Goal: Task Accomplishment & Management: Manage account settings

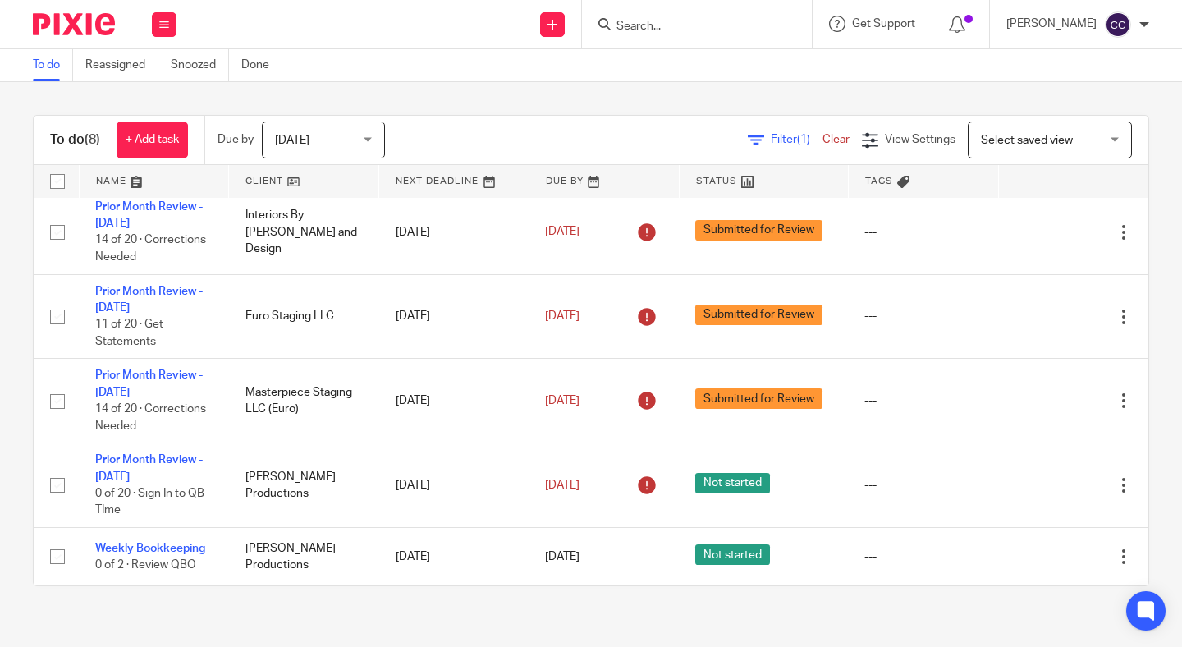
scroll to position [273, 0]
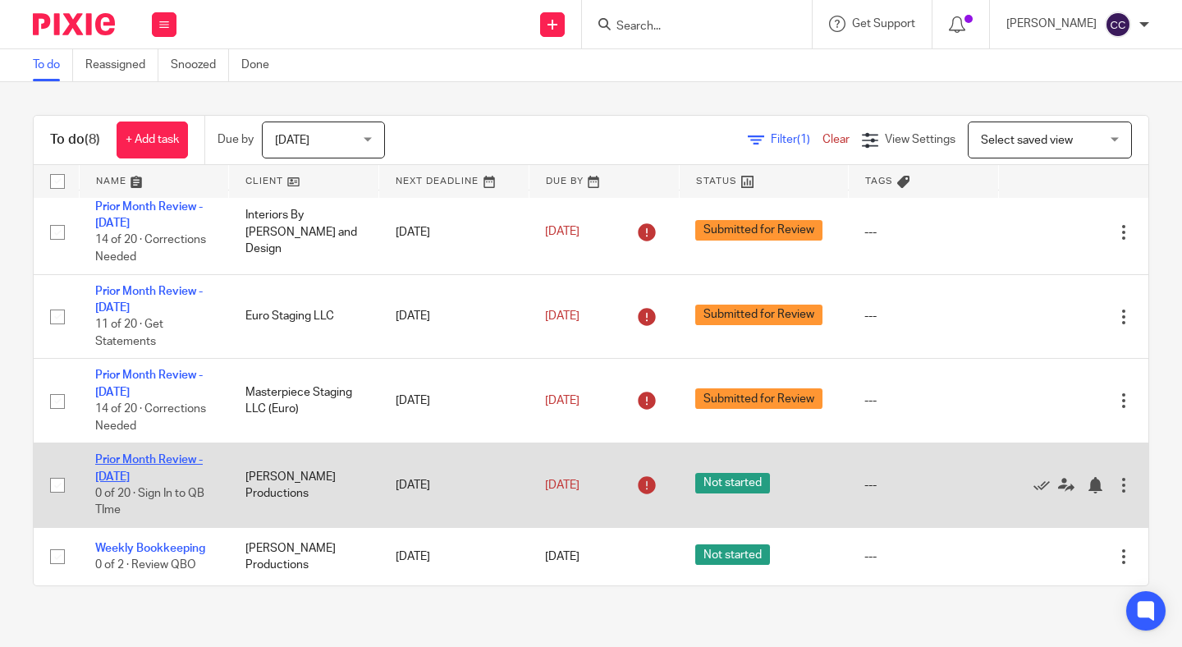
click at [153, 454] on link "Prior Month Review - [DATE]" at bounding box center [149, 468] width 108 height 28
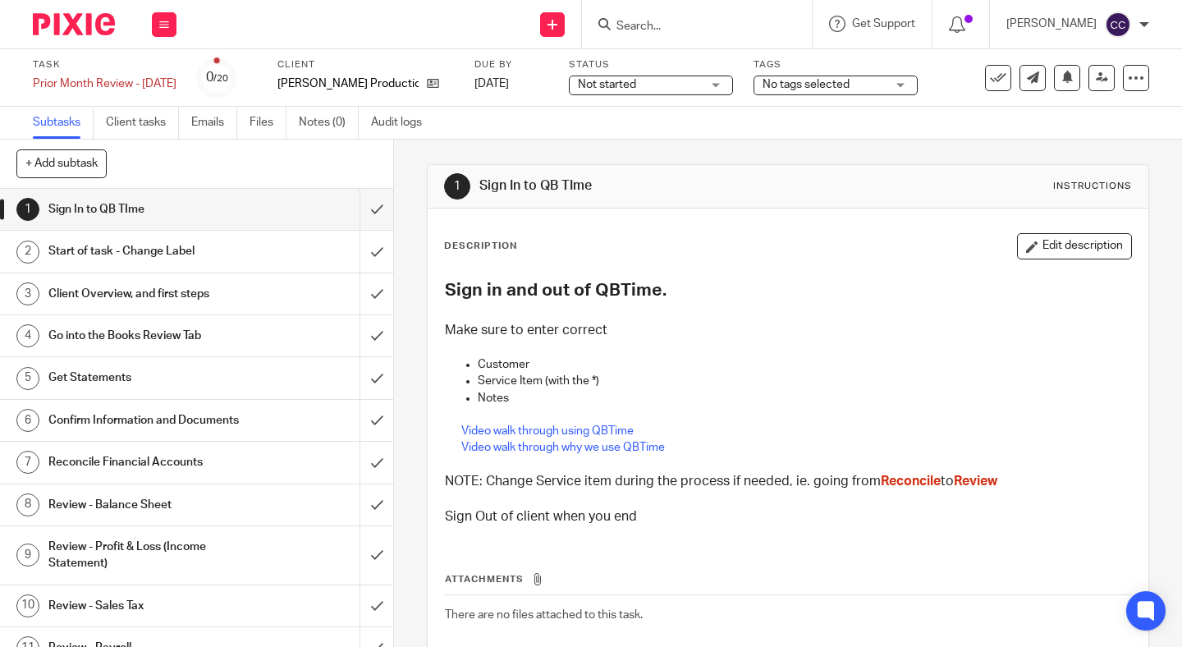
click at [697, 82] on span "Not started" at bounding box center [639, 84] width 123 height 17
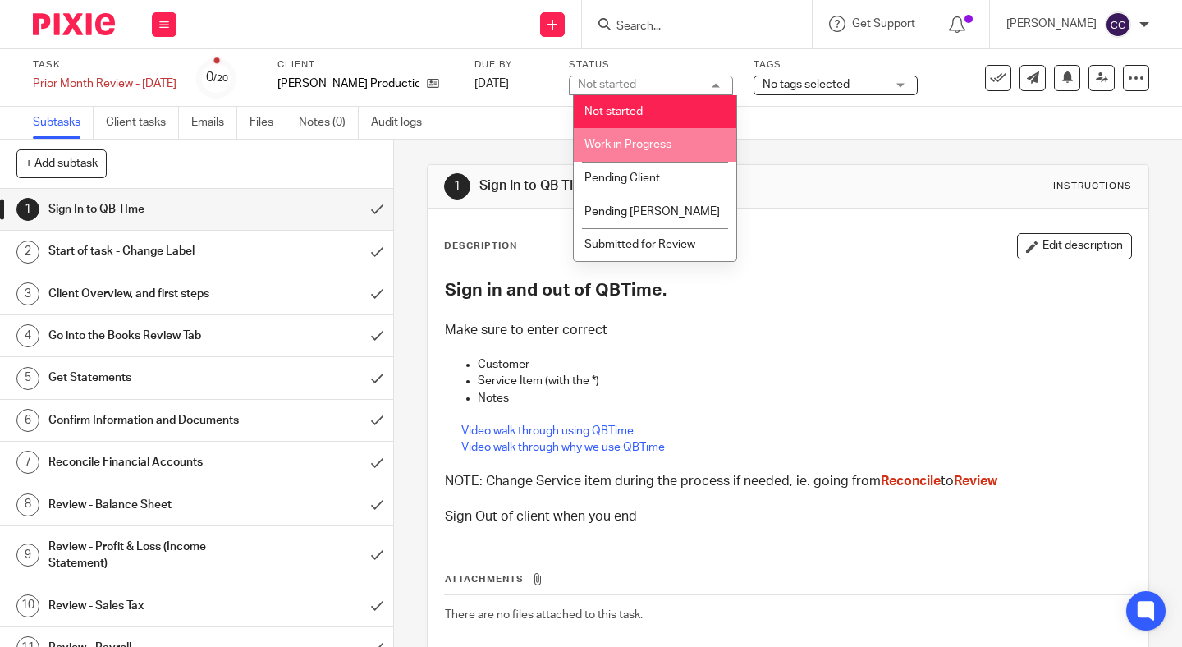
click at [669, 144] on span "Work in Progress" at bounding box center [627, 144] width 87 height 11
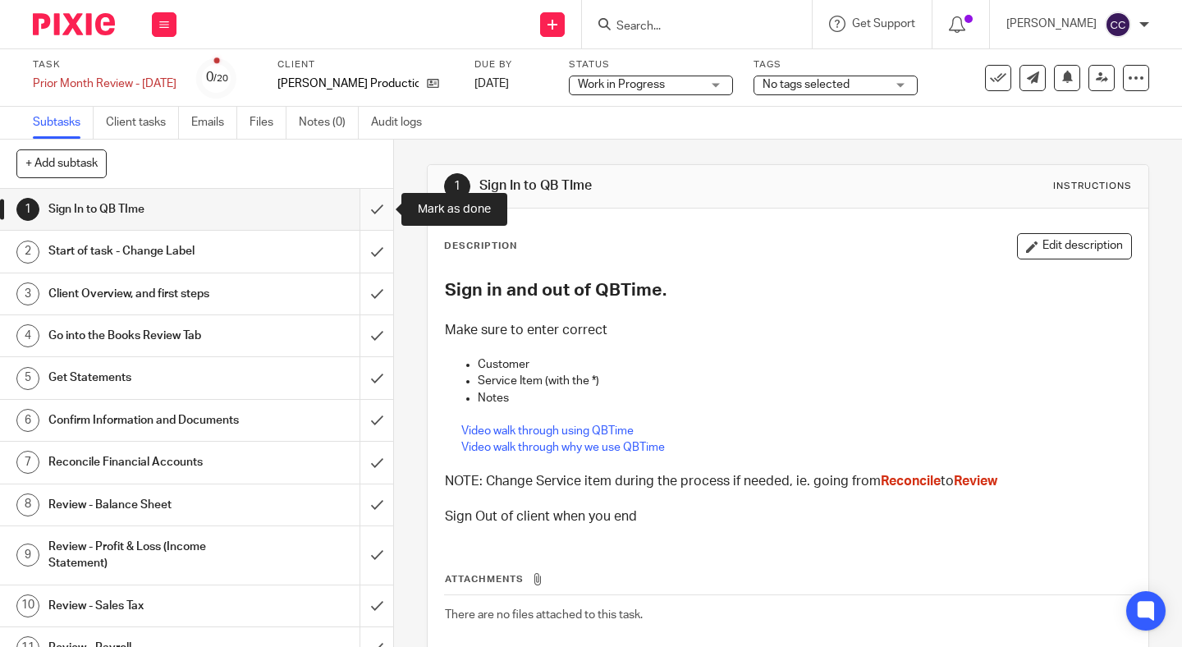
click at [369, 198] on input "submit" at bounding box center [196, 209] width 393 height 41
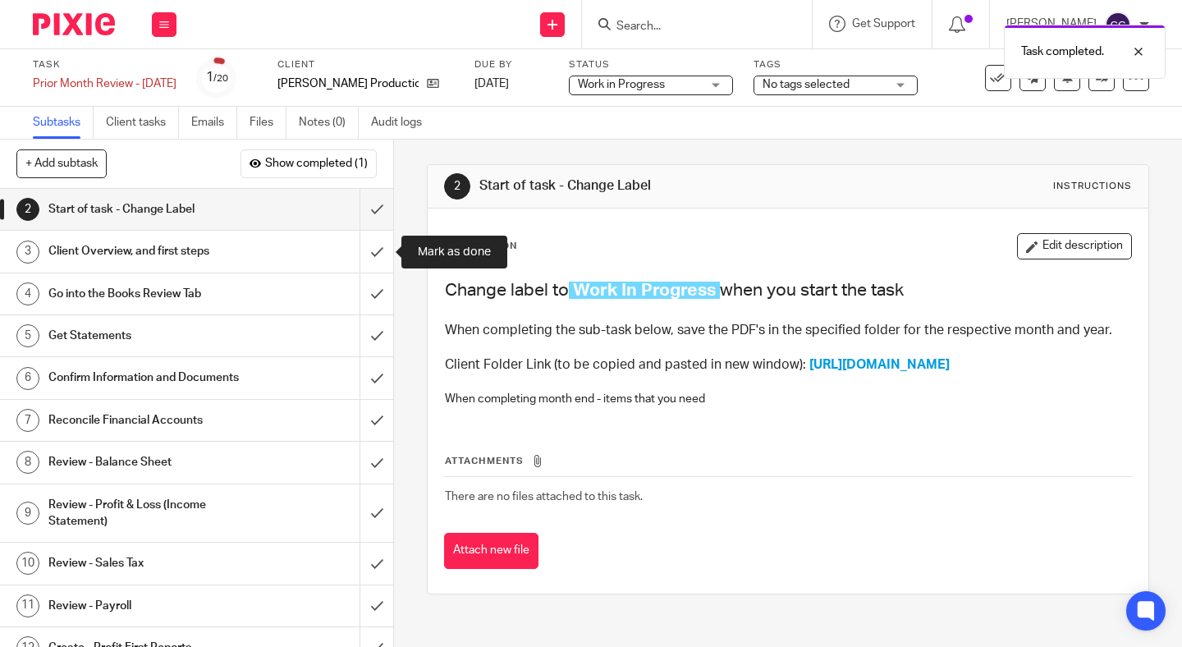
click at [373, 257] on input "submit" at bounding box center [196, 251] width 393 height 41
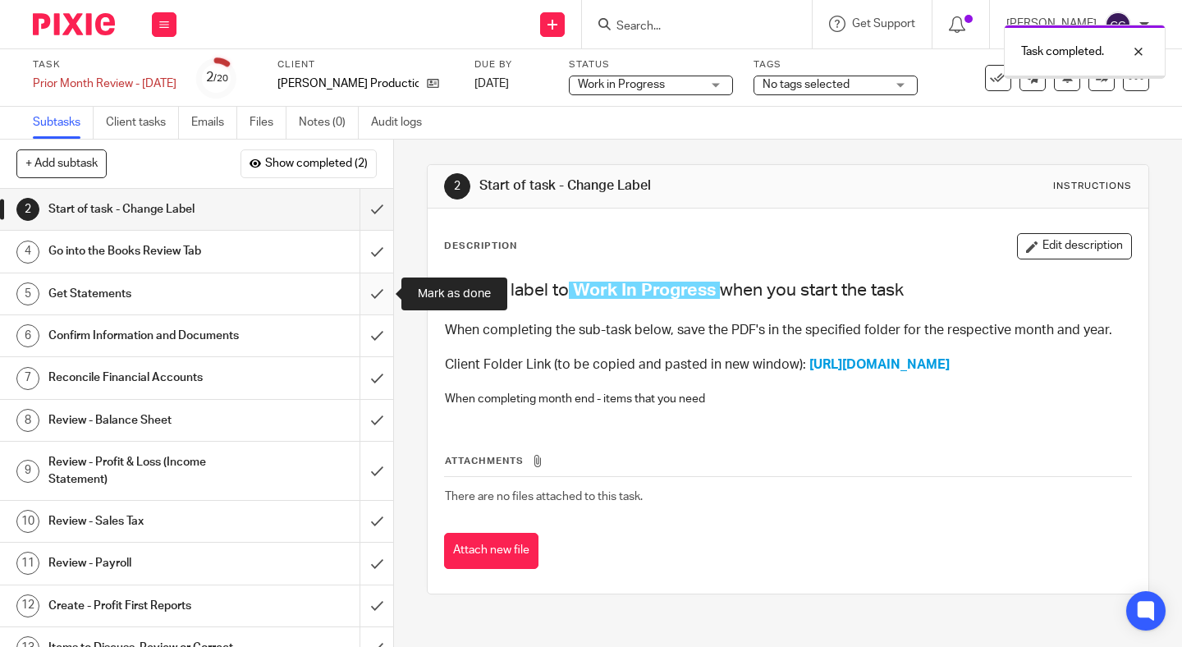
click at [375, 289] on input "submit" at bounding box center [196, 293] width 393 height 41
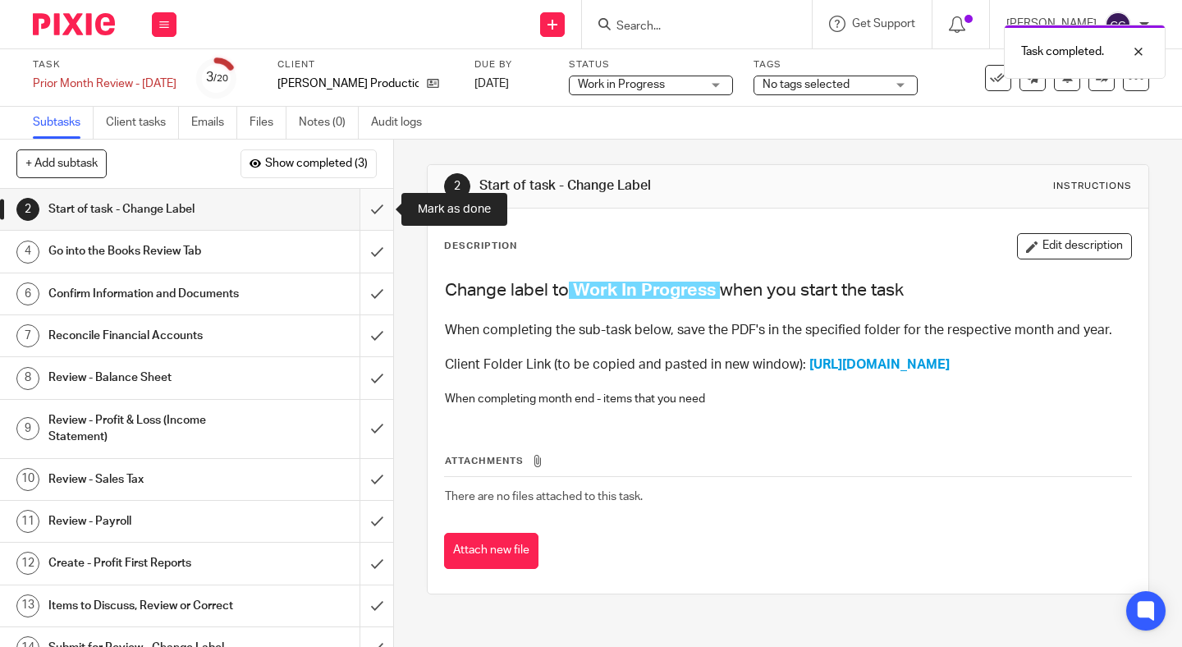
click at [373, 218] on input "submit" at bounding box center [196, 209] width 393 height 41
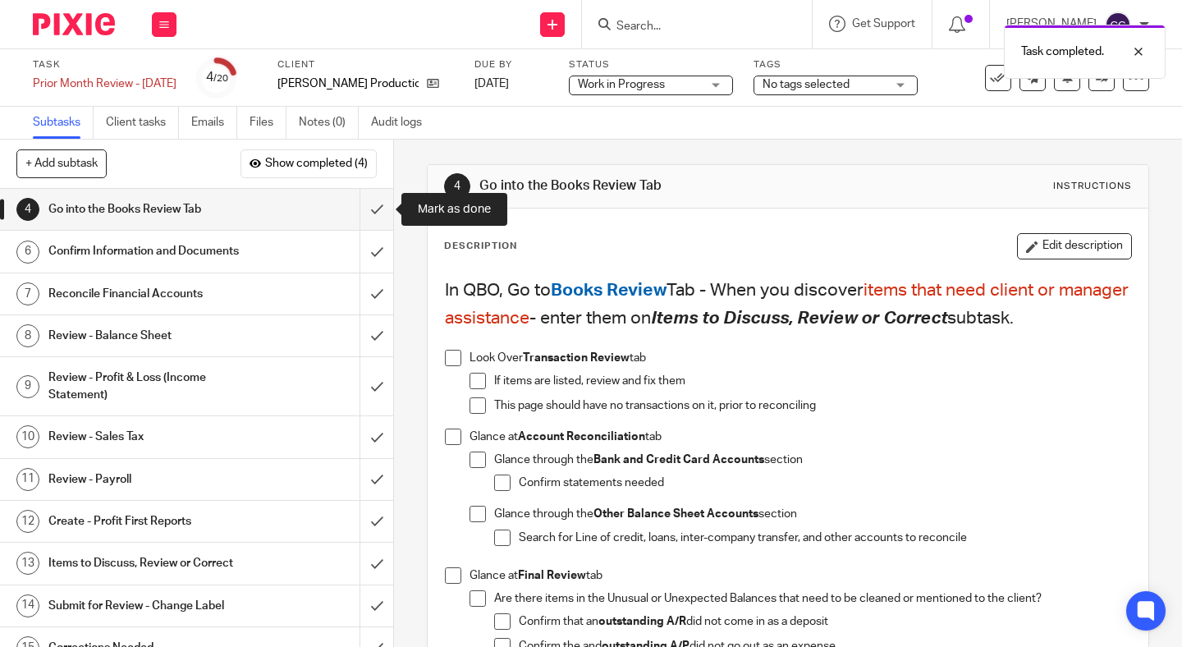
click at [373, 218] on input "submit" at bounding box center [196, 209] width 393 height 41
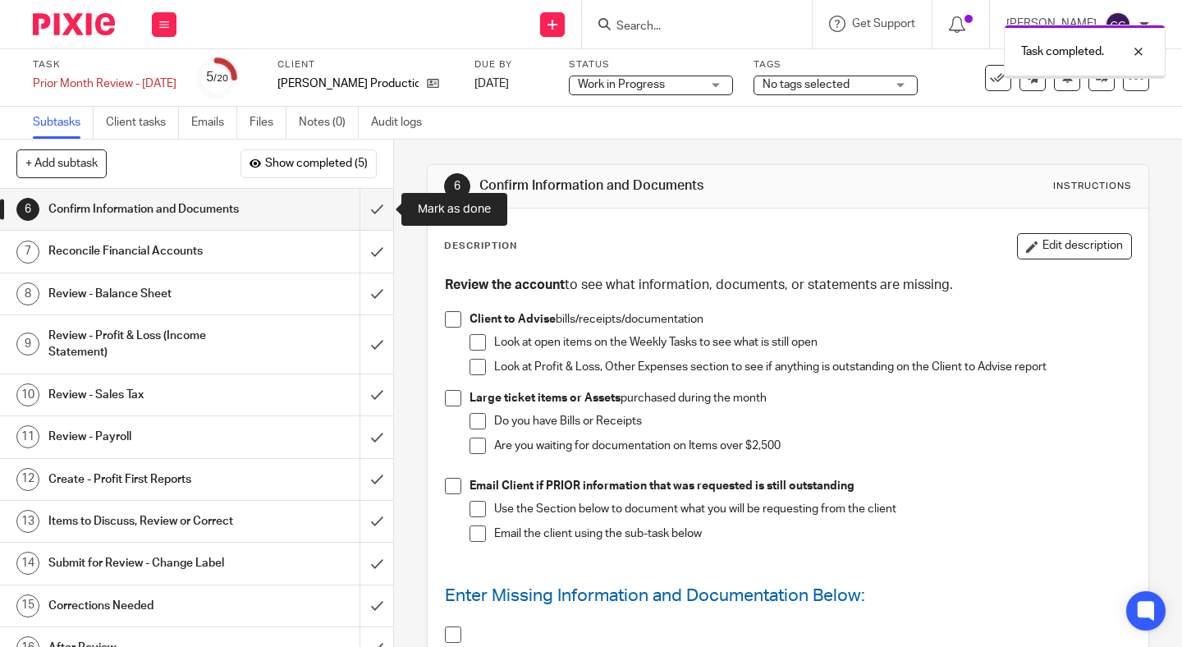
click at [373, 218] on input "submit" at bounding box center [196, 209] width 393 height 41
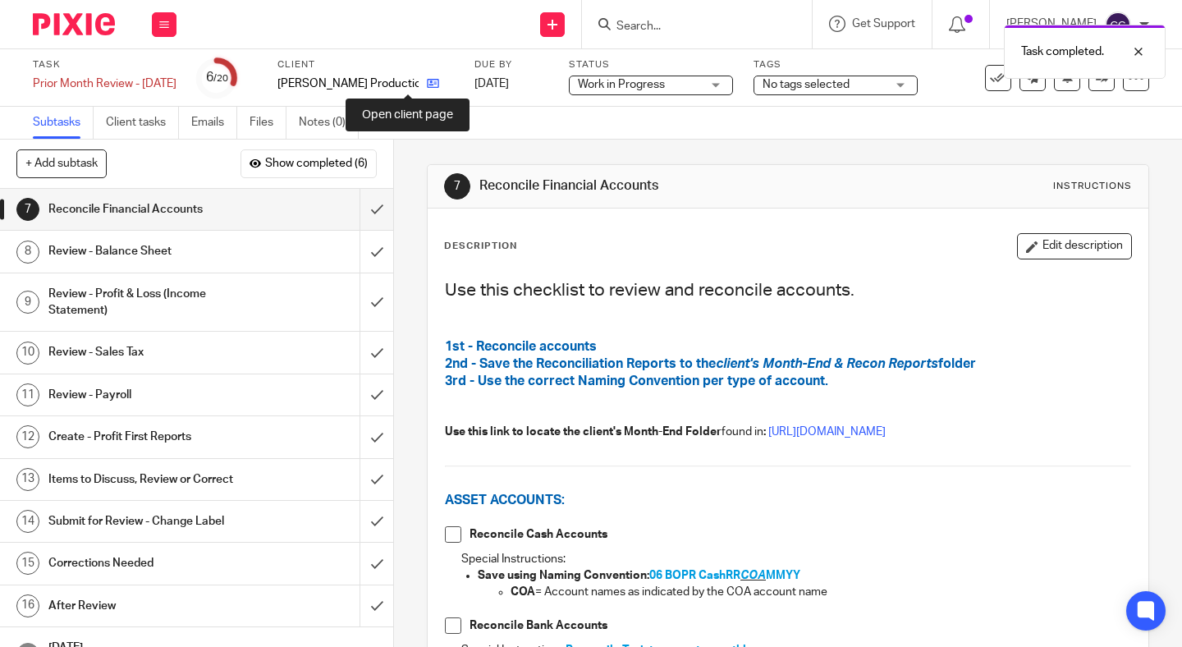
click at [427, 85] on icon at bounding box center [433, 83] width 12 height 12
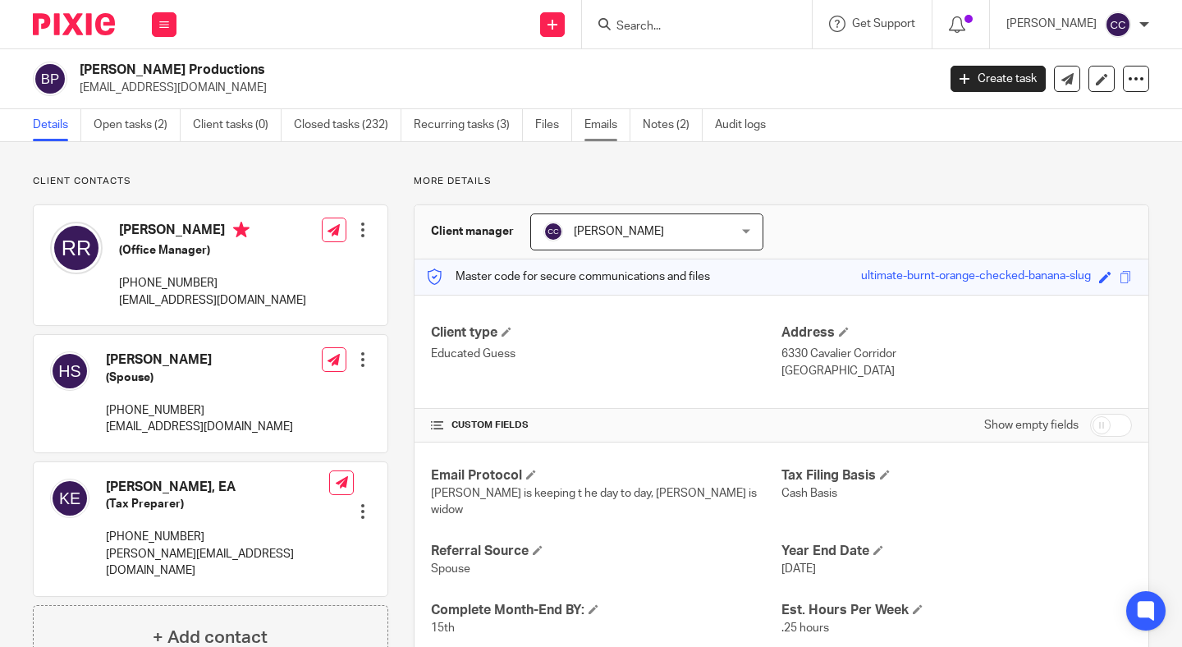
click at [616, 128] on link "Emails" at bounding box center [607, 125] width 46 height 32
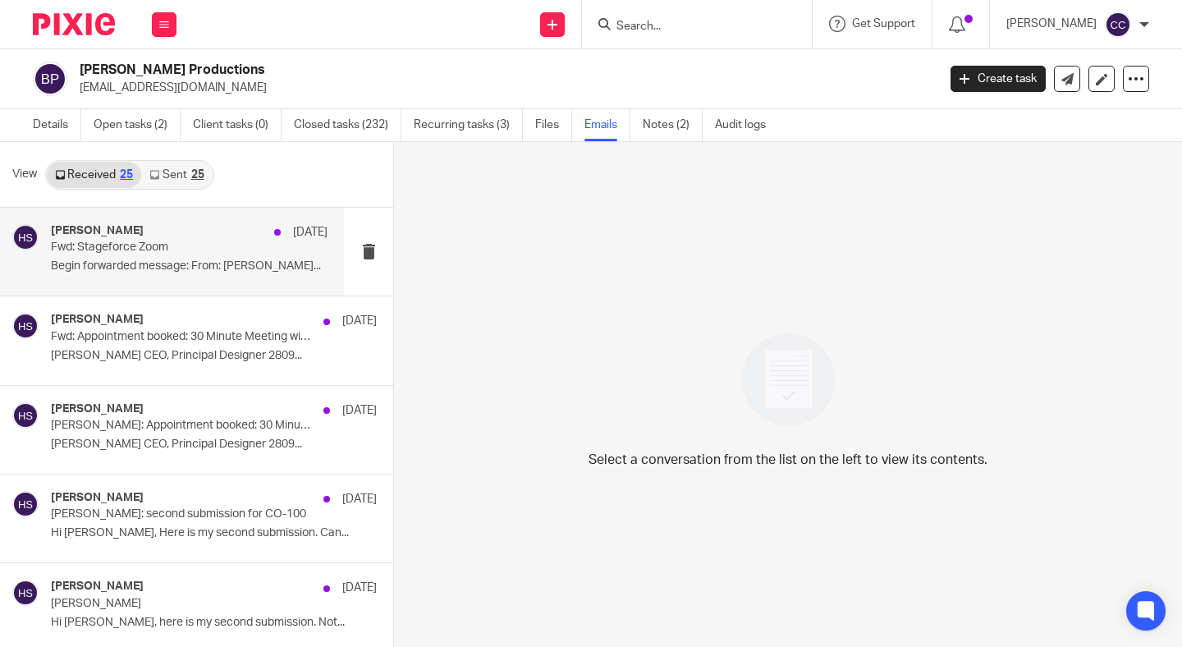
click at [178, 251] on p "Fwd: Stageforce Zoom" at bounding box center [162, 247] width 222 height 14
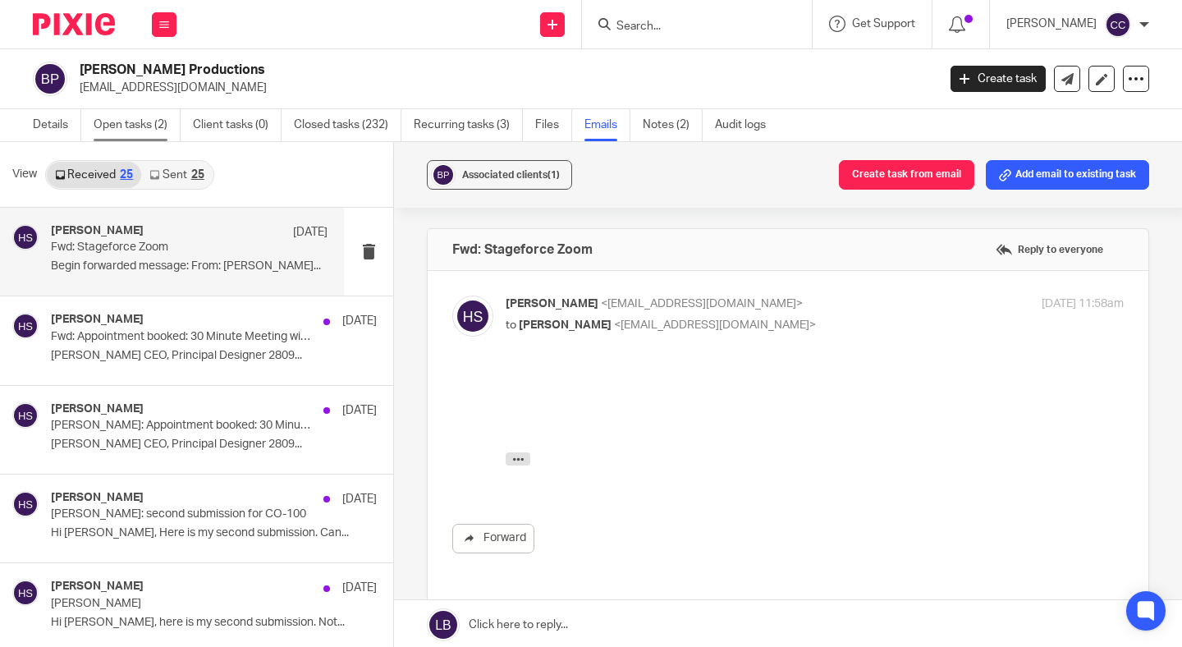
click at [155, 126] on link "Open tasks (2)" at bounding box center [137, 125] width 87 height 32
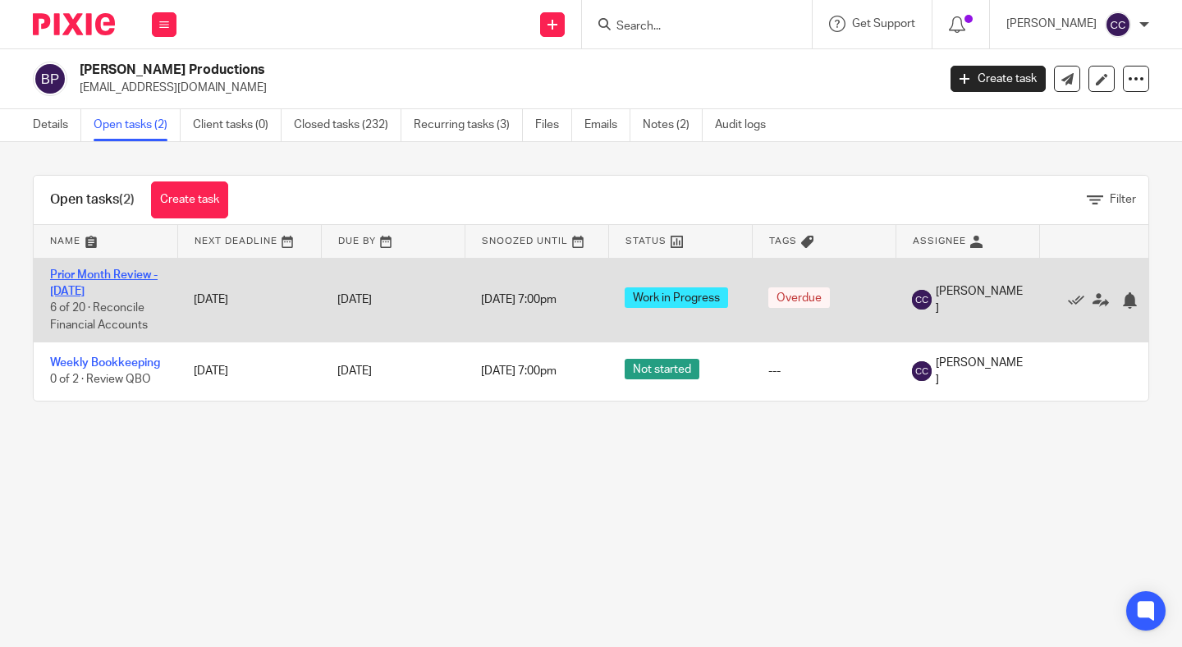
click at [68, 276] on link "Prior Month Review - [DATE]" at bounding box center [104, 283] width 108 height 28
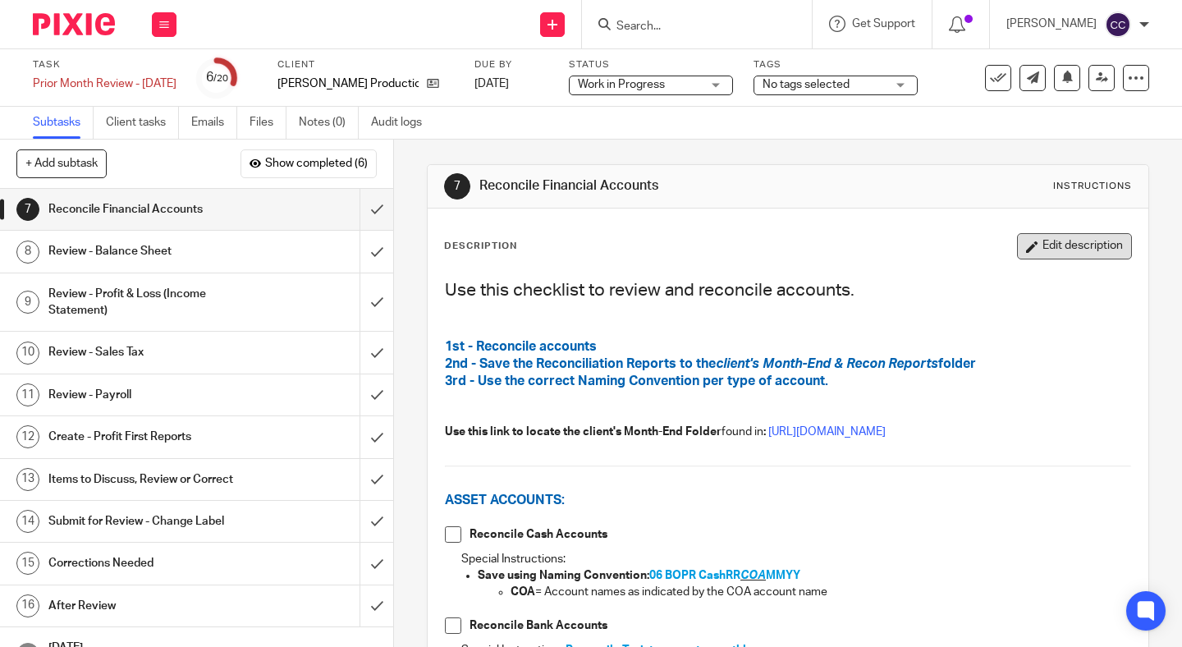
click at [1087, 245] on button "Edit description" at bounding box center [1074, 246] width 115 height 26
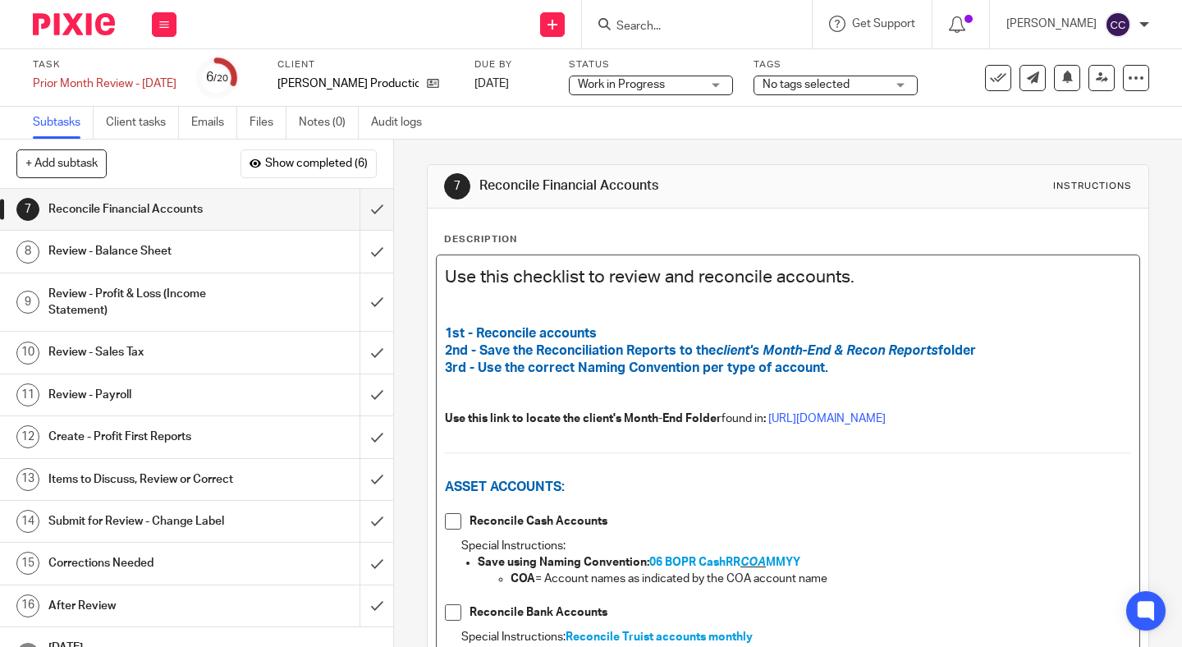
click at [973, 306] on p at bounding box center [788, 308] width 686 height 34
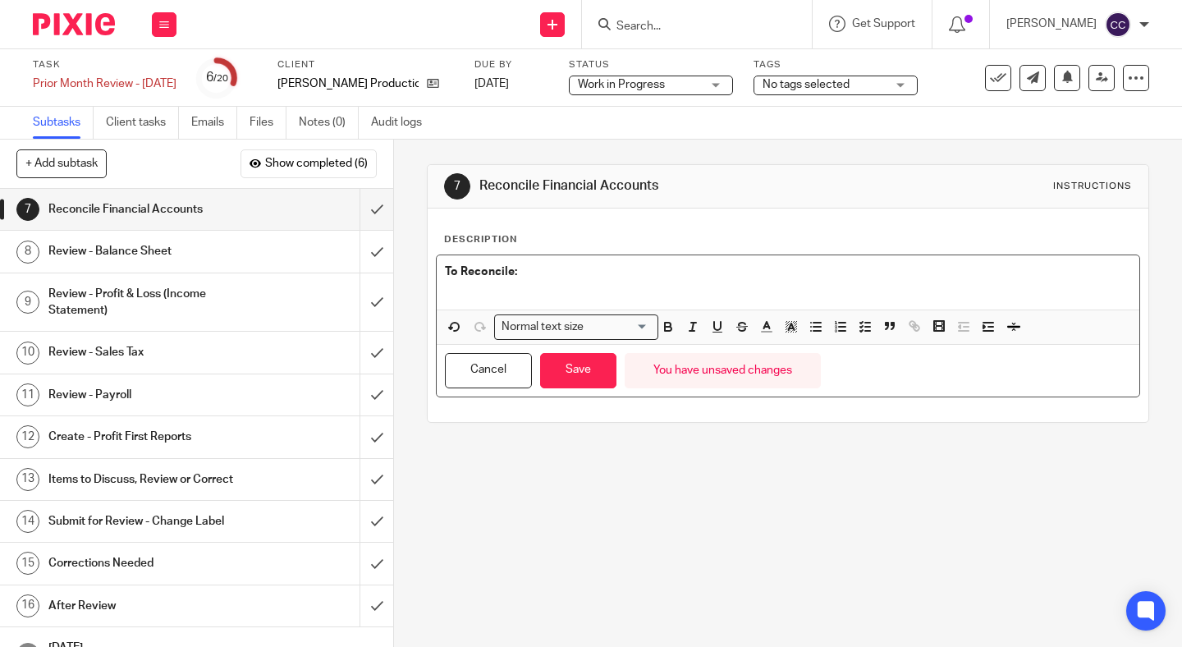
click at [879, 330] on span "Remove Edit" at bounding box center [900, 328] width 49 height 27
click at [868, 329] on icon "button" at bounding box center [865, 326] width 15 height 15
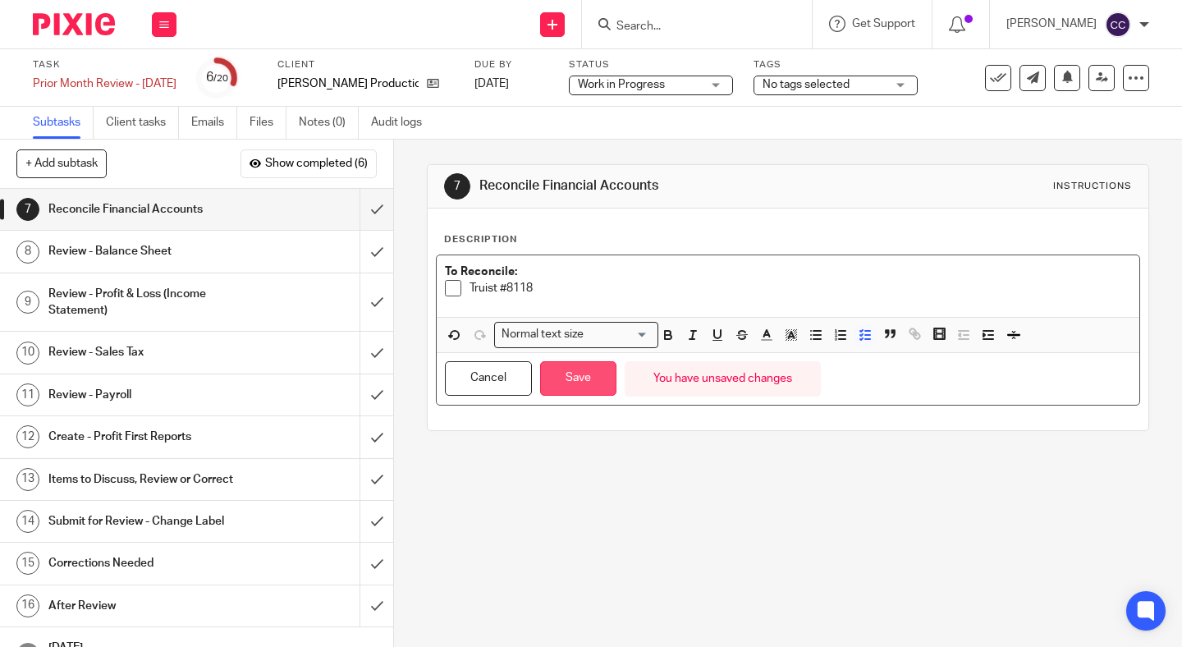
click at [559, 374] on button "Save" at bounding box center [578, 378] width 76 height 35
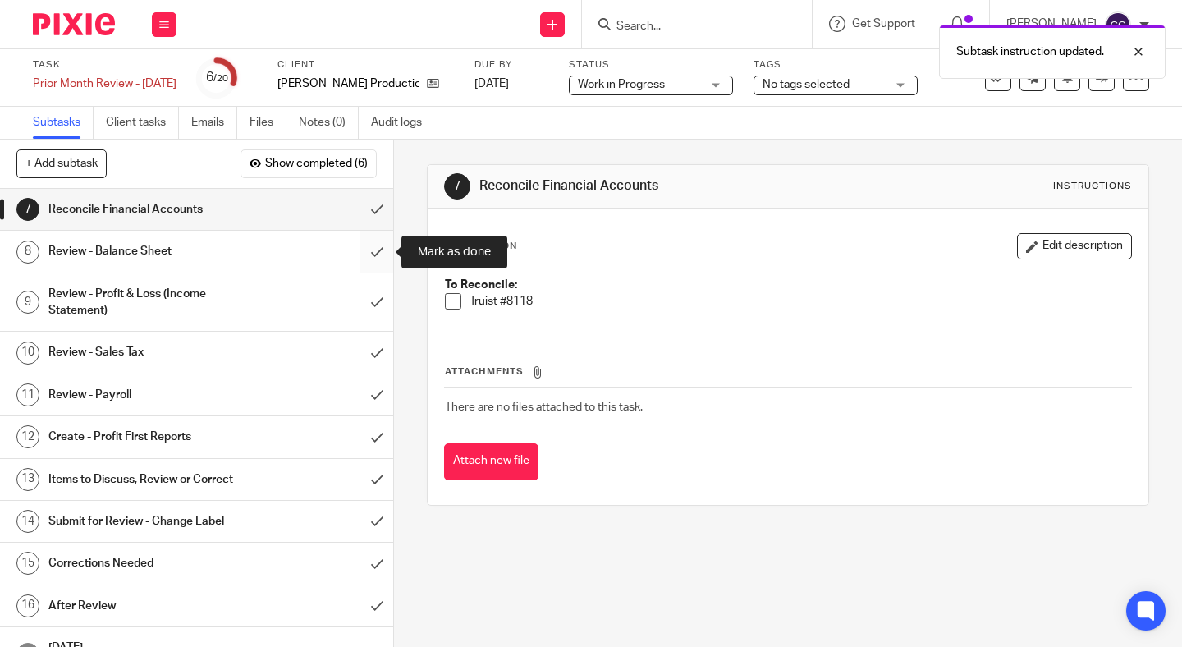
click at [370, 243] on input "submit" at bounding box center [196, 251] width 393 height 41
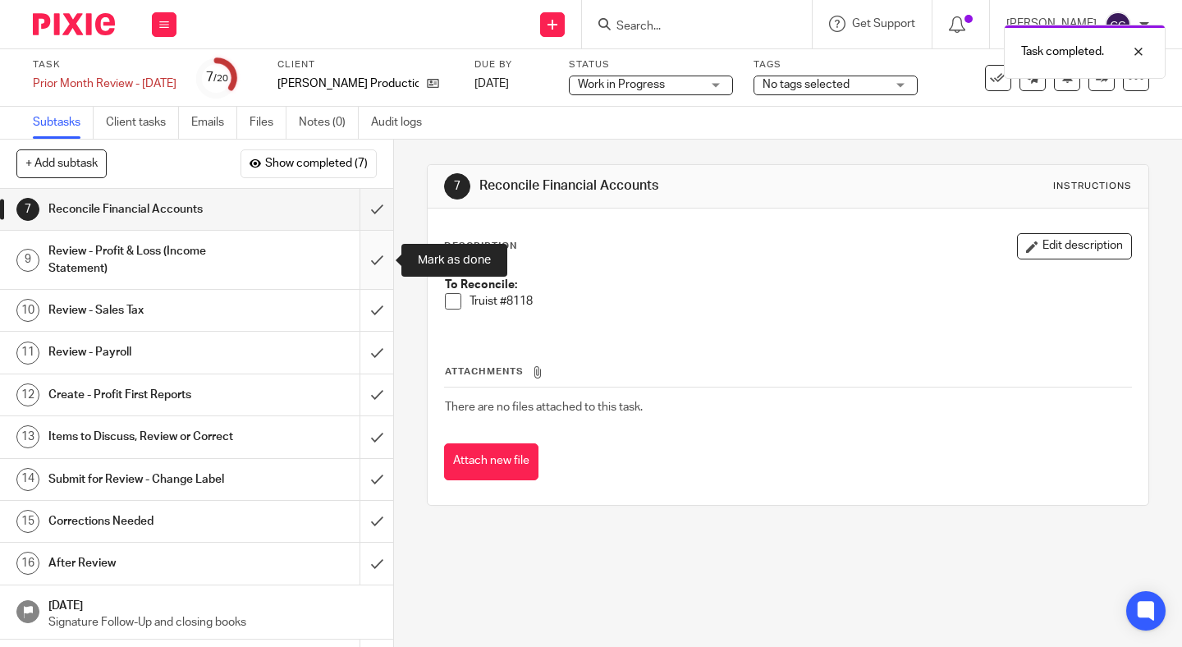
click at [373, 262] on input "submit" at bounding box center [196, 260] width 393 height 58
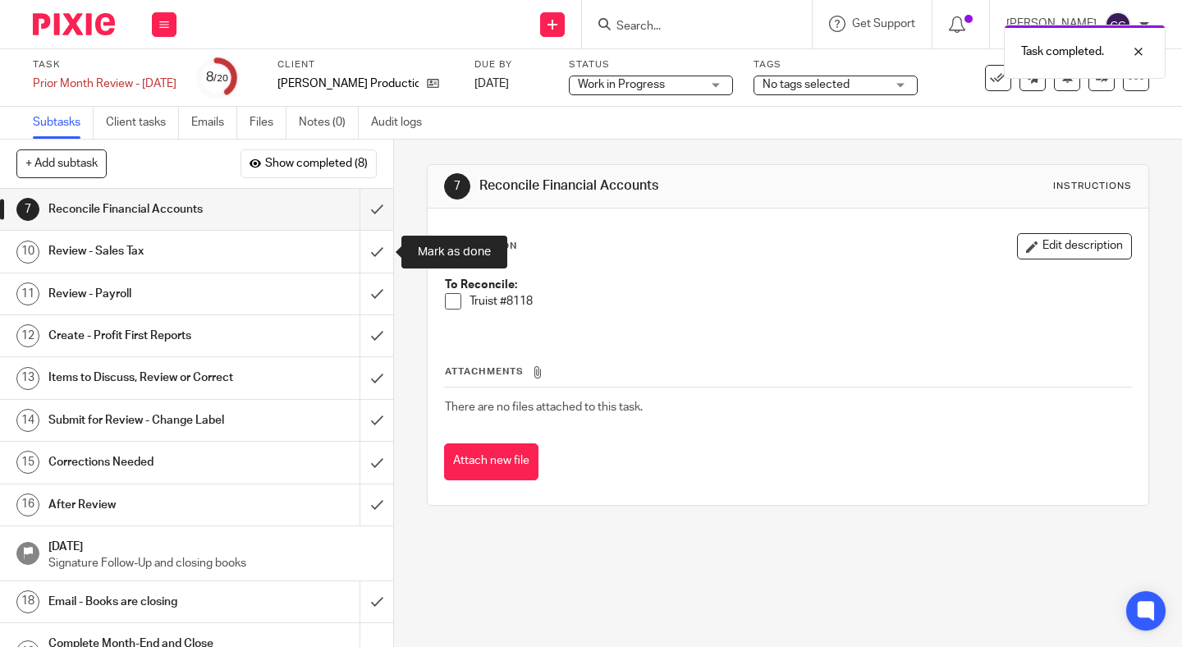
click at [373, 262] on input "submit" at bounding box center [196, 251] width 393 height 41
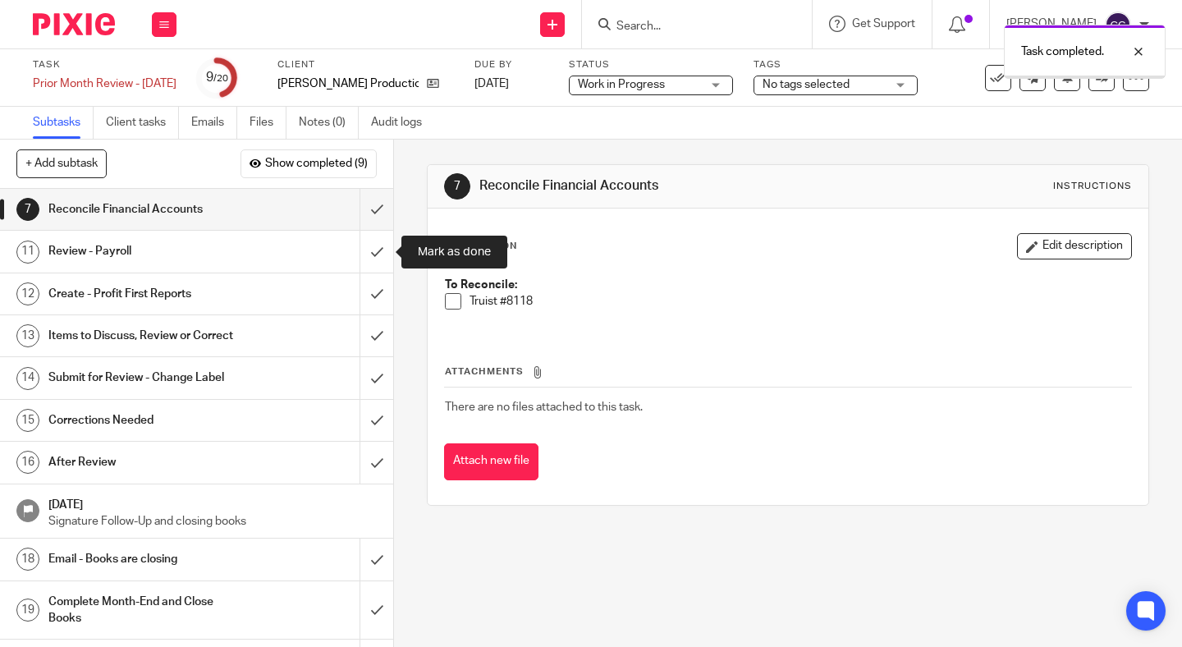
click at [373, 262] on input "submit" at bounding box center [196, 251] width 393 height 41
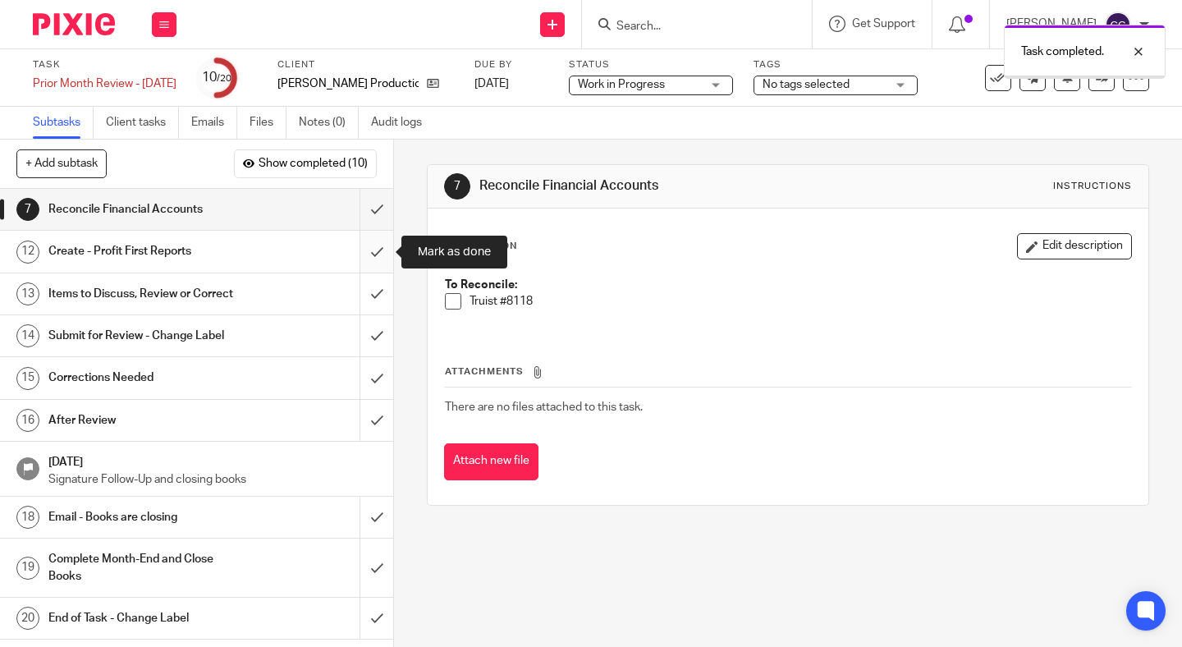
click at [375, 255] on input "submit" at bounding box center [196, 251] width 393 height 41
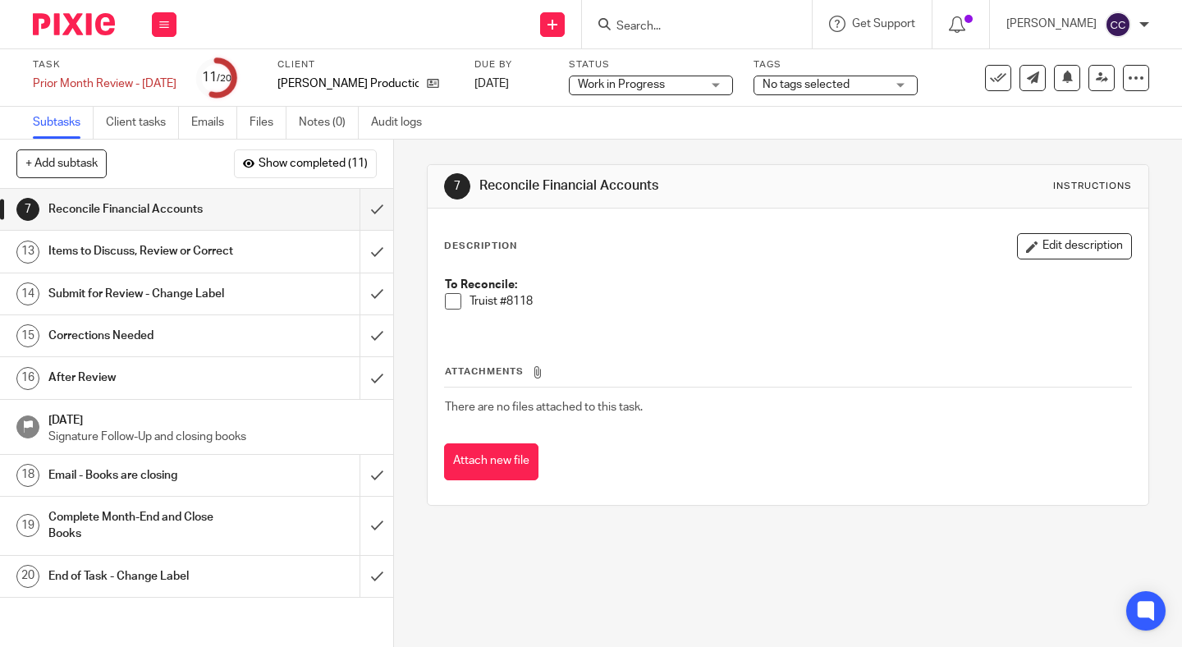
click at [268, 248] on div "Items to Discuss, Review or Correct" at bounding box center [195, 251] width 295 height 25
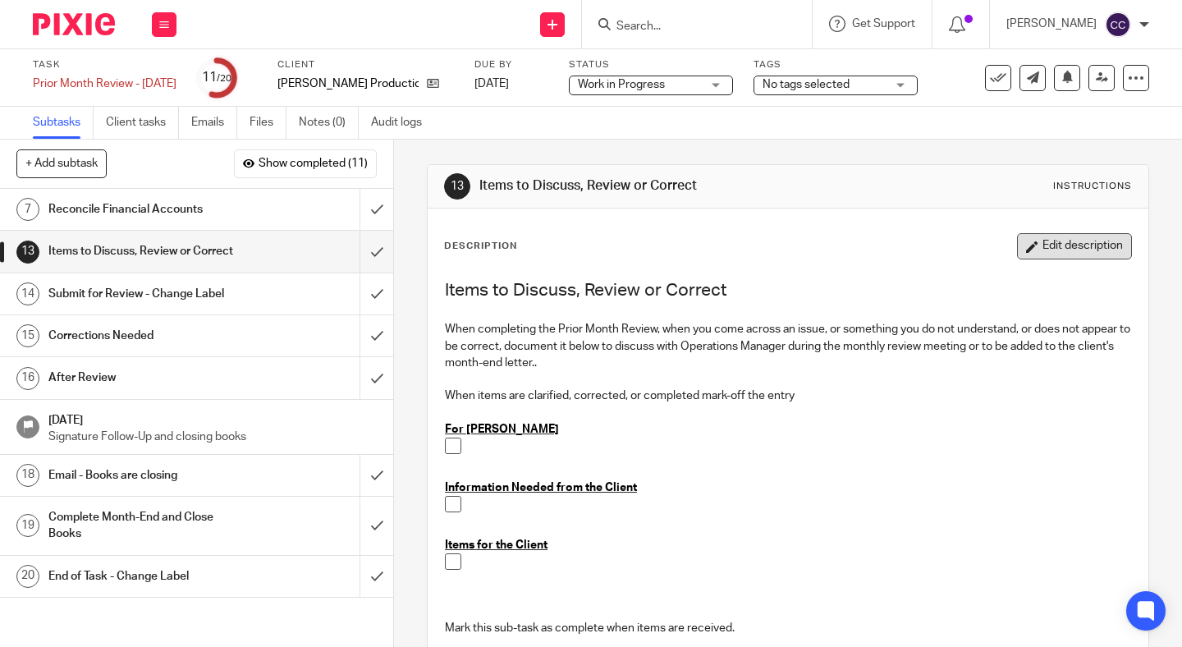
click at [1035, 250] on icon "button" at bounding box center [1032, 246] width 12 height 12
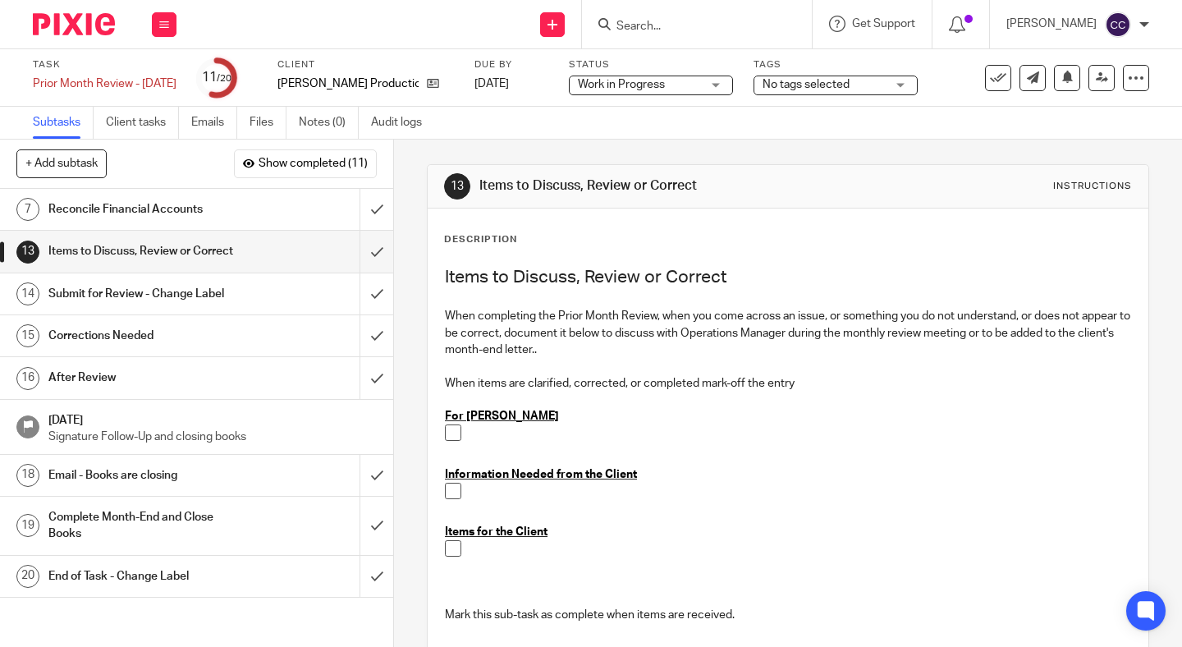
click at [496, 443] on div at bounding box center [799, 436] width 661 height 25
click at [494, 486] on p at bounding box center [799, 491] width 661 height 16
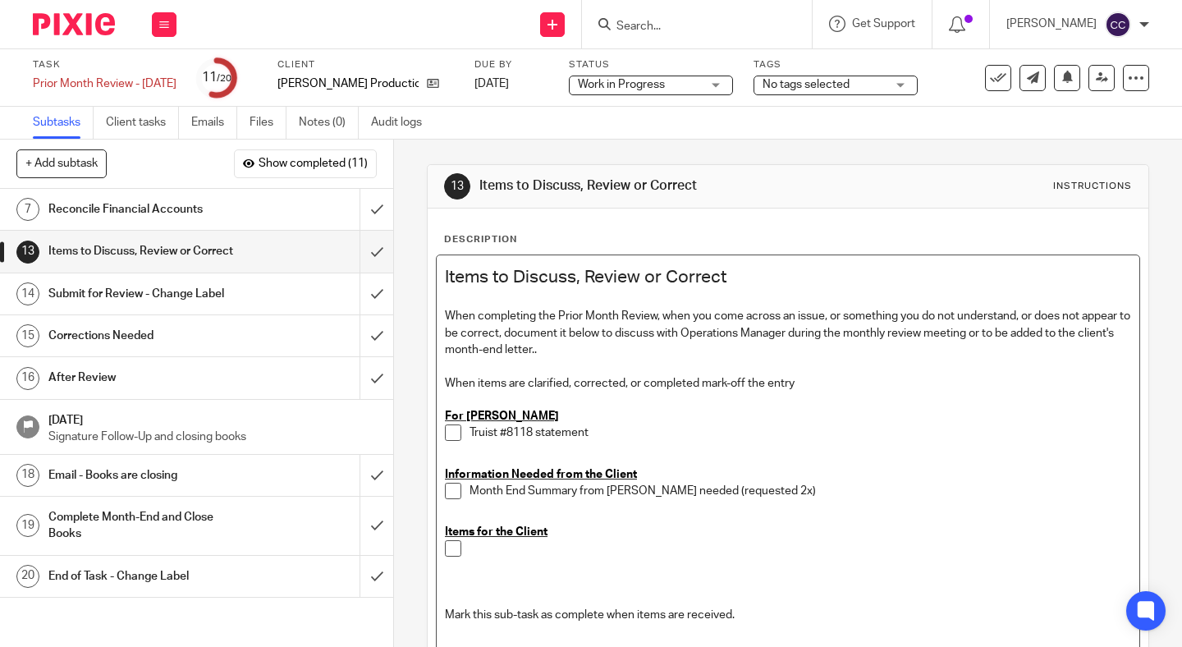
click at [801, 500] on div "Month End Summary from Roseanne needed (requested 2x)" at bounding box center [799, 495] width 661 height 25
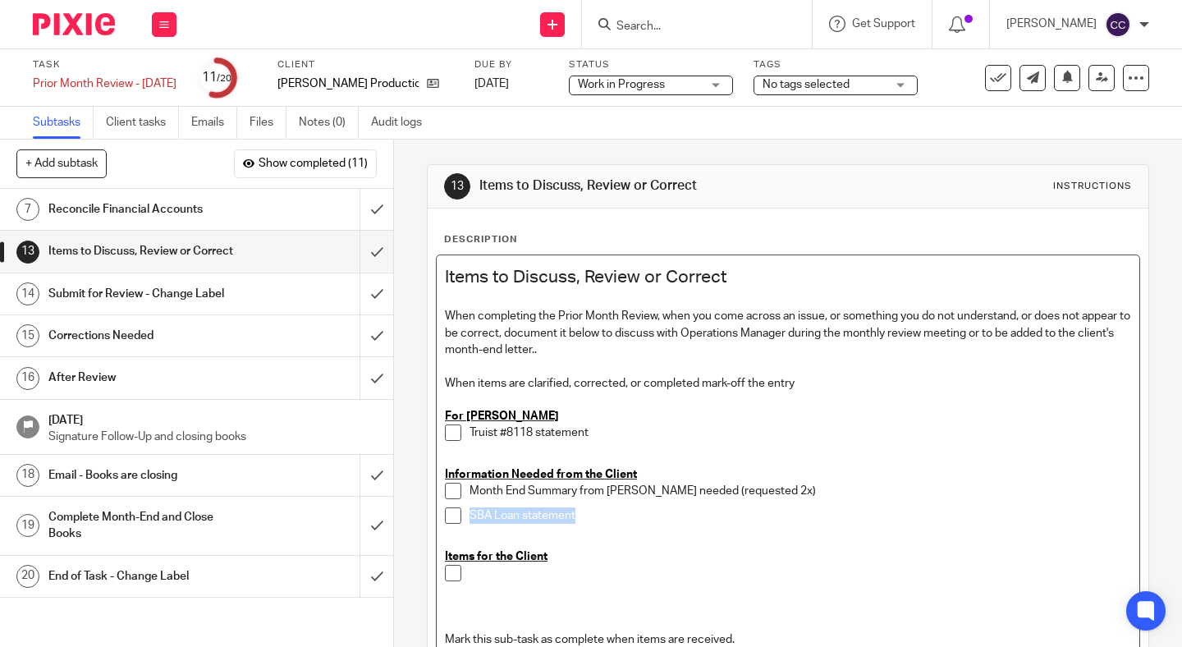
drag, startPoint x: 582, startPoint y: 516, endPoint x: 466, endPoint y: 516, distance: 115.7
click at [466, 516] on li "SBA Loan statement" at bounding box center [788, 519] width 686 height 25
click at [581, 491] on p "Month End Summary from Roseanne needed (requested 2x)" at bounding box center [799, 491] width 661 height 16
click at [729, 535] on p at bounding box center [788, 540] width 686 height 16
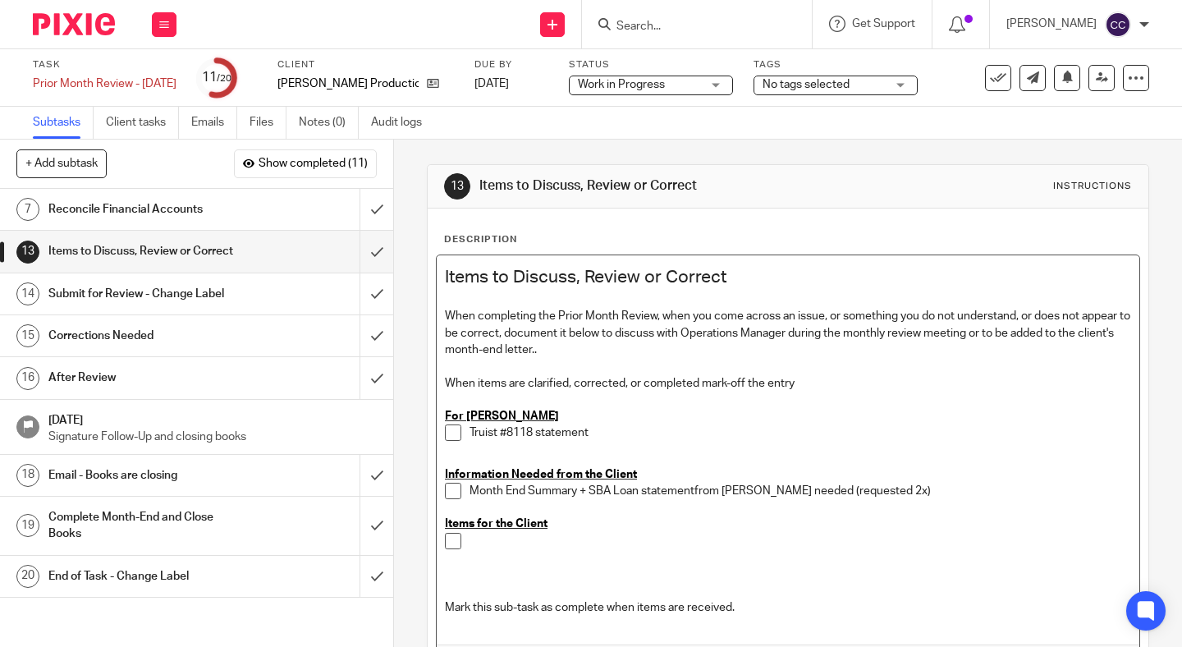
scroll to position [135, 0]
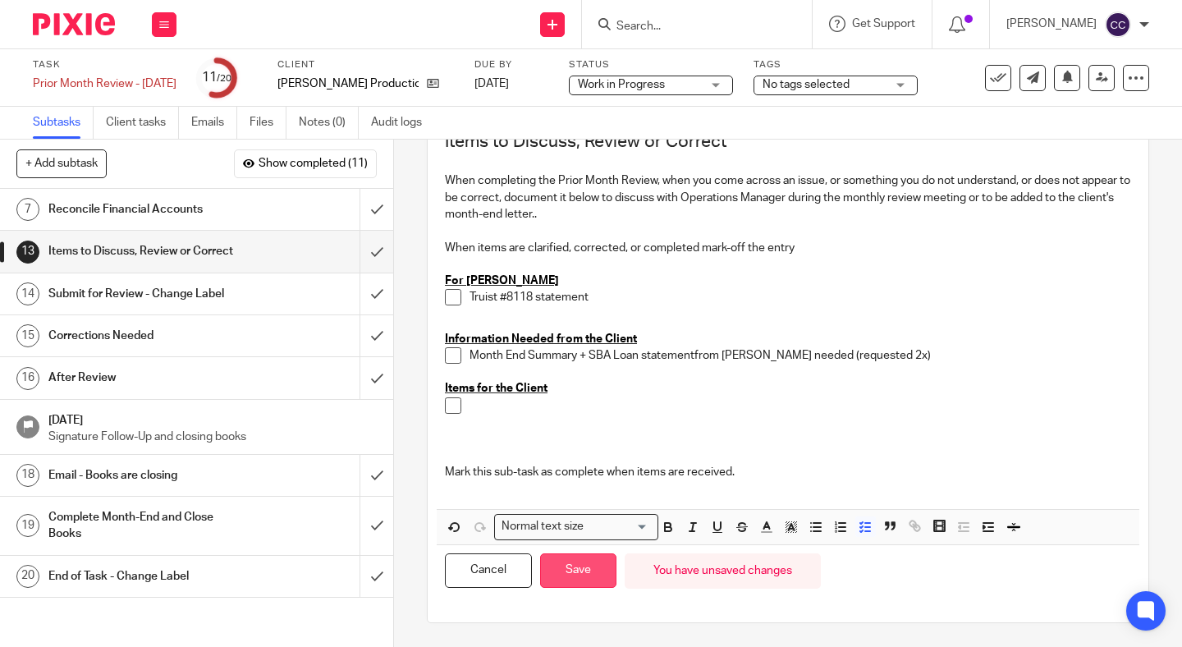
click at [557, 565] on button "Save" at bounding box center [578, 570] width 76 height 35
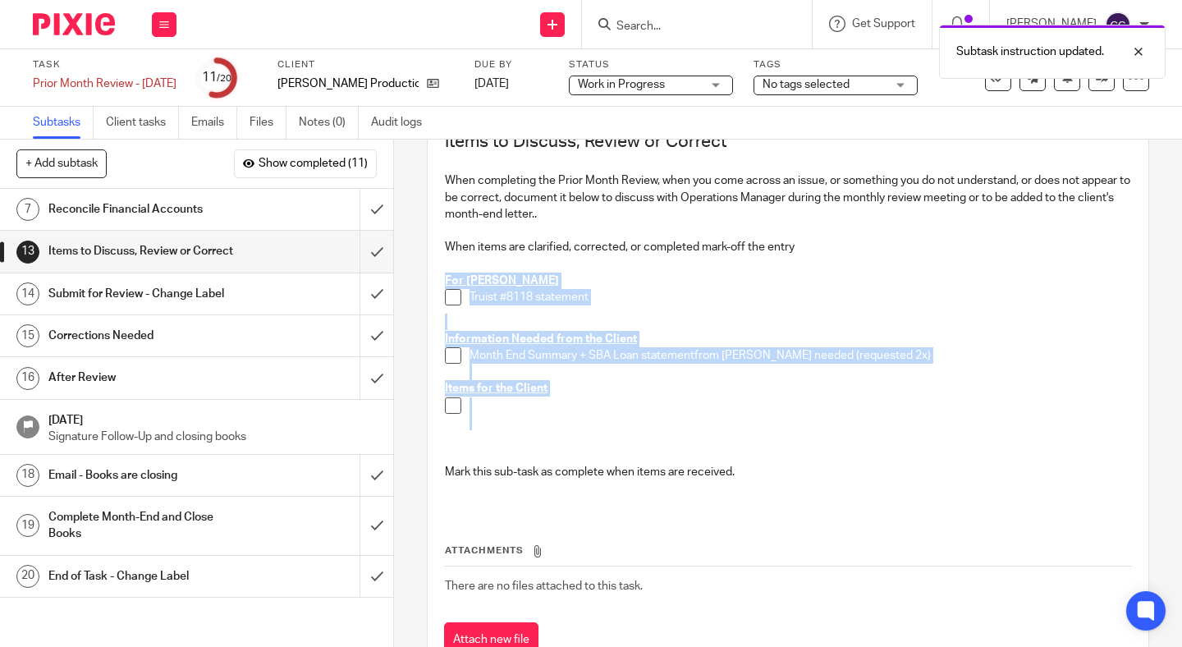
drag, startPoint x: 442, startPoint y: 275, endPoint x: 683, endPoint y: 428, distance: 285.2
click at [683, 428] on div "Items to Discuss, Review or Correct When completing the Prior Month Review, whe…" at bounding box center [788, 314] width 702 height 389
copy div "For Linda Truist #8118 statement Information Needed from the Client Month End S…"
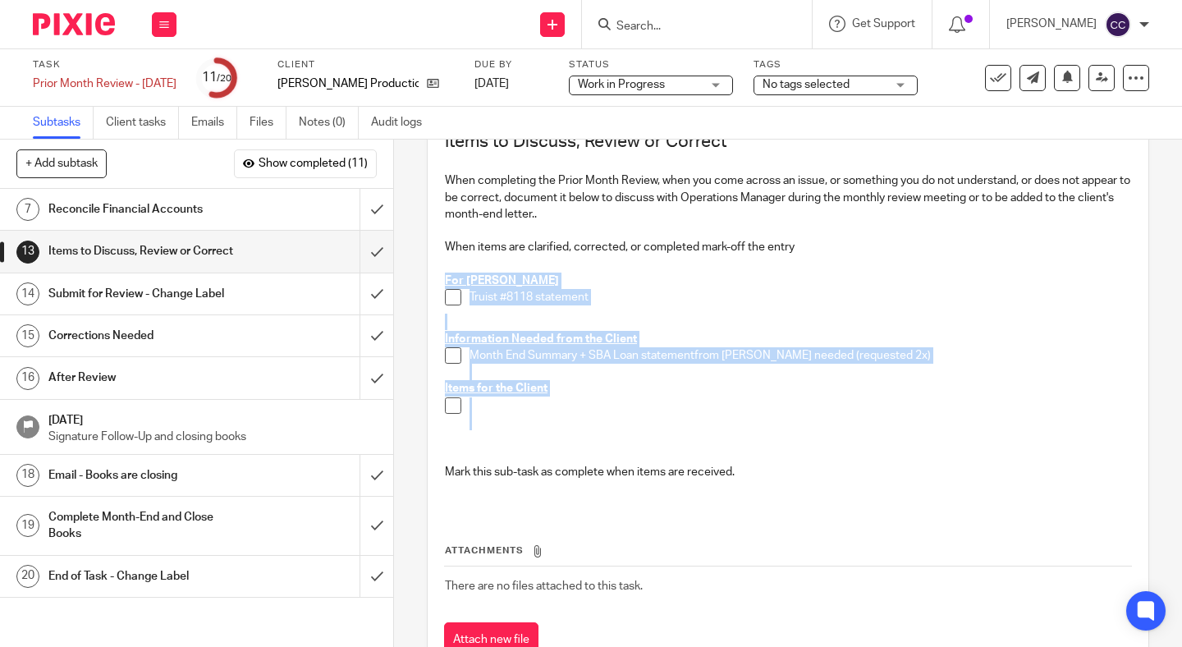
click at [720, 286] on p "For Linda" at bounding box center [788, 280] width 686 height 16
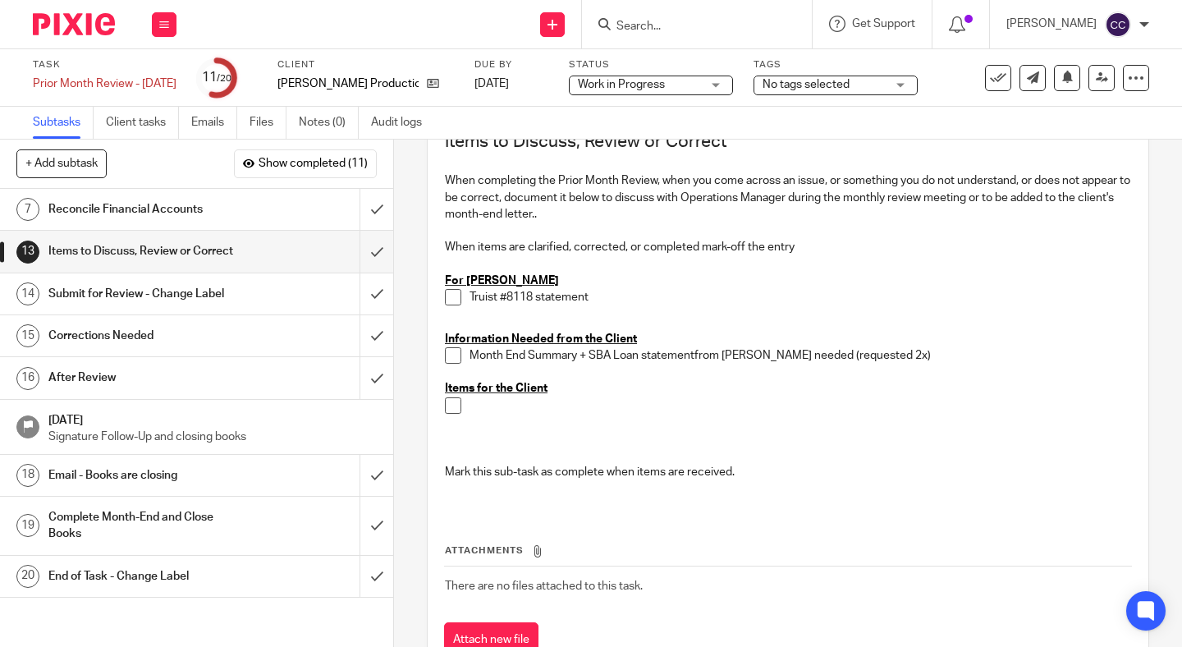
click at [260, 208] on div "Reconcile Financial Accounts" at bounding box center [195, 209] width 295 height 25
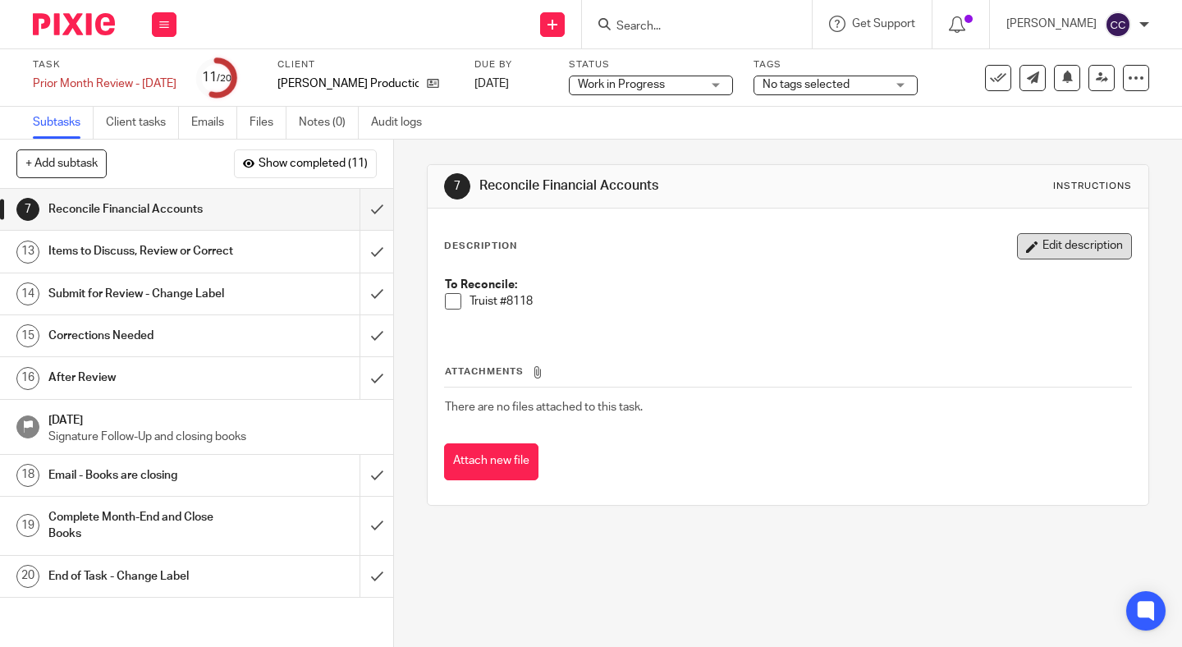
click at [1053, 241] on button "Edit description" at bounding box center [1074, 246] width 115 height 26
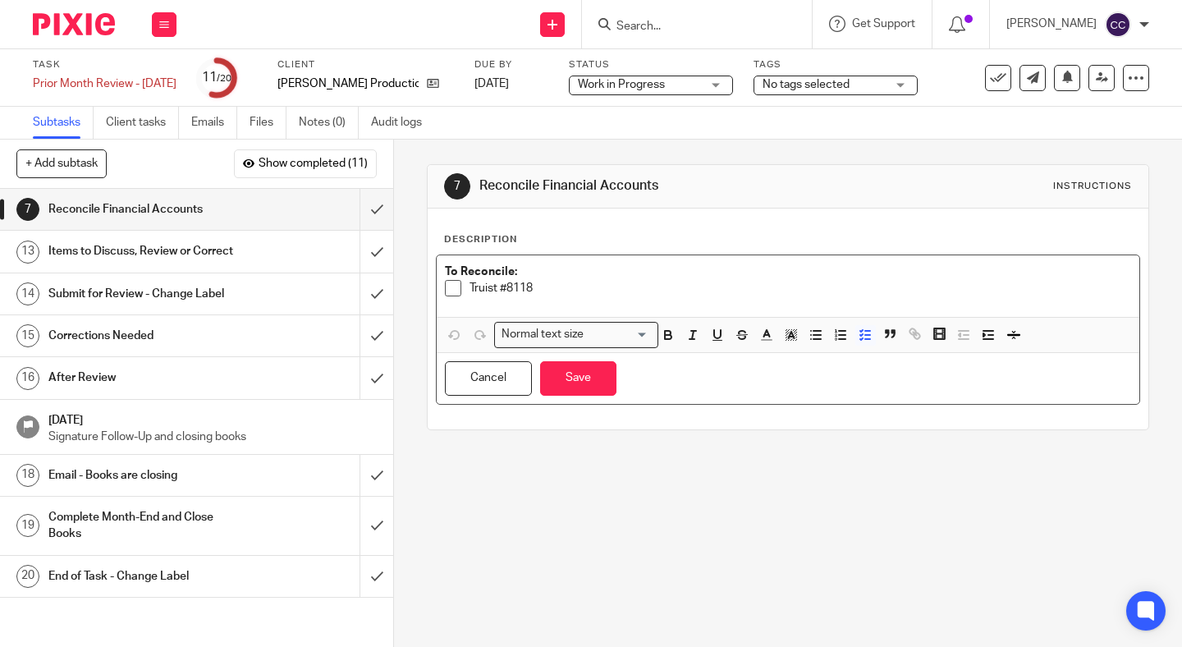
click at [603, 288] on p "Truist #8118" at bounding box center [799, 288] width 661 height 16
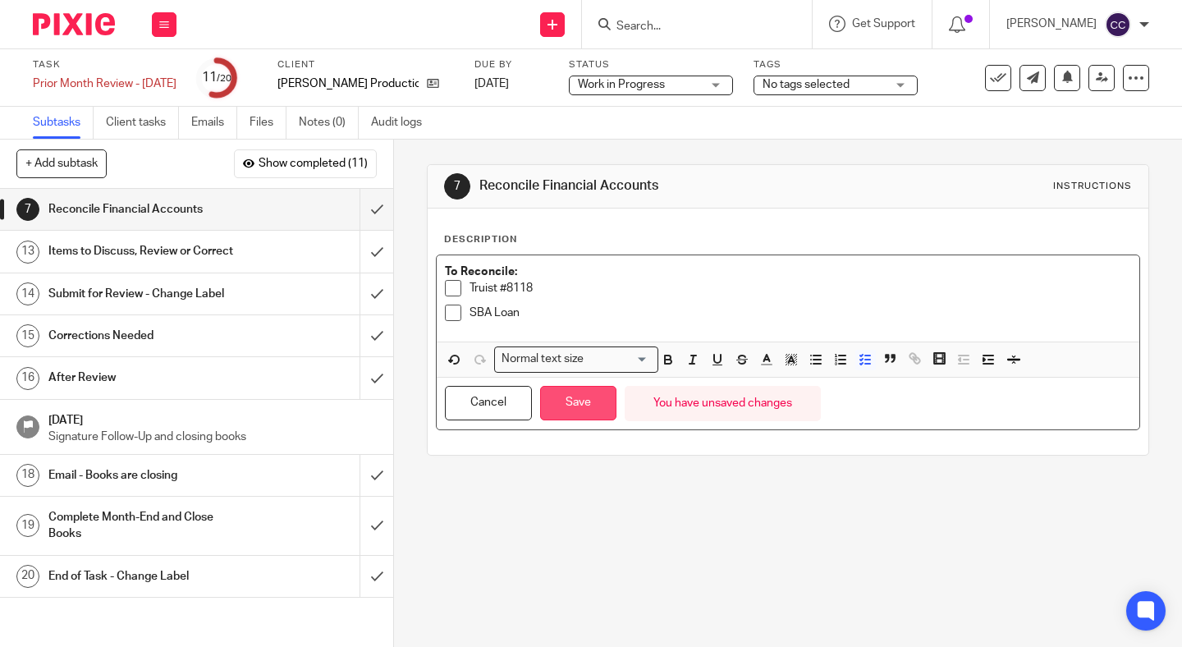
click at [590, 397] on button "Save" at bounding box center [578, 403] width 76 height 35
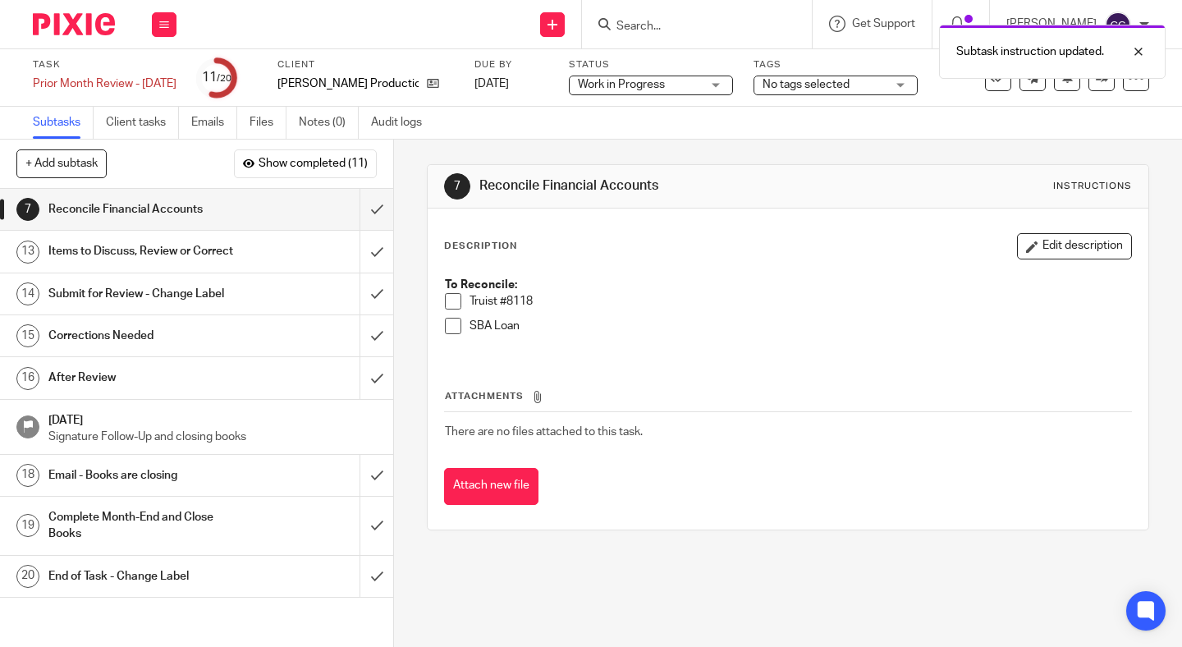
click at [237, 298] on h1 "Submit for Review - Change Label" at bounding box center [146, 293] width 197 height 25
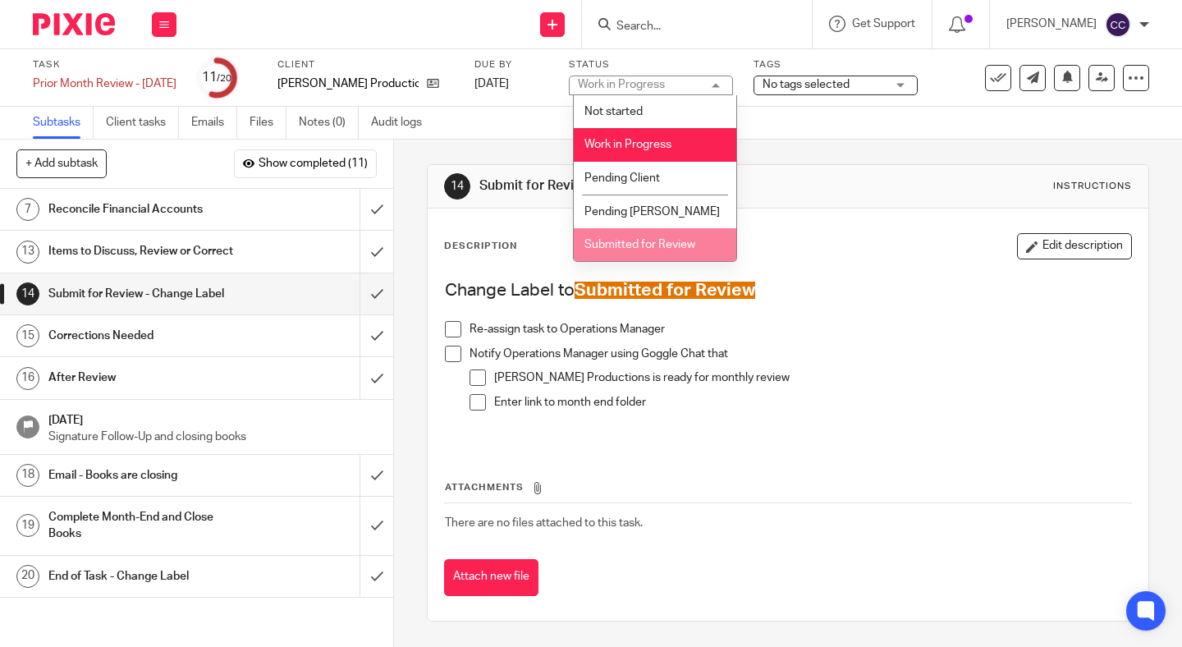
click at [662, 239] on li "Submitted for Review" at bounding box center [655, 245] width 162 height 34
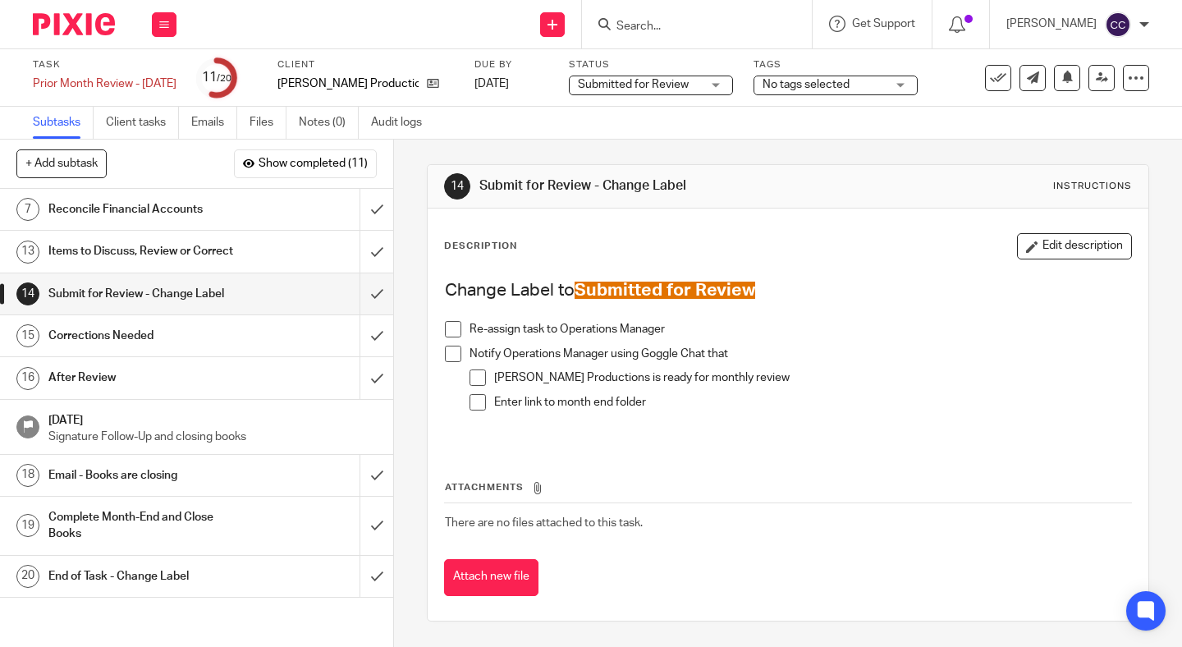
click at [456, 328] on span at bounding box center [453, 329] width 16 height 16
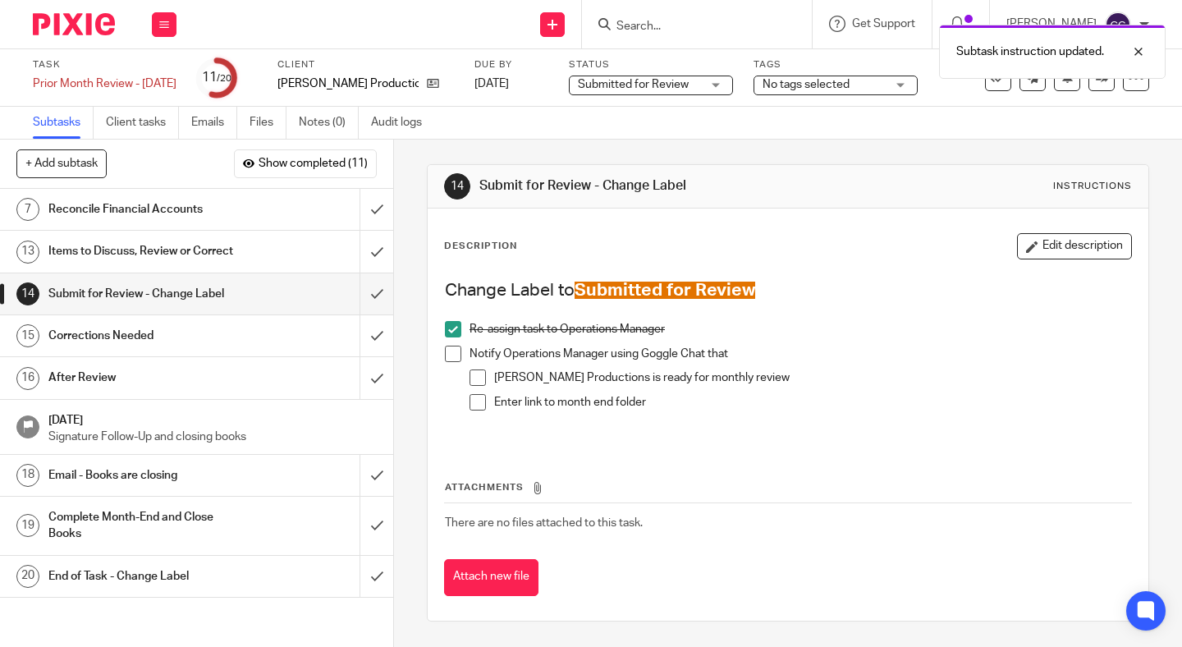
click at [456, 354] on span at bounding box center [453, 353] width 16 height 16
click at [477, 382] on span at bounding box center [477, 377] width 16 height 16
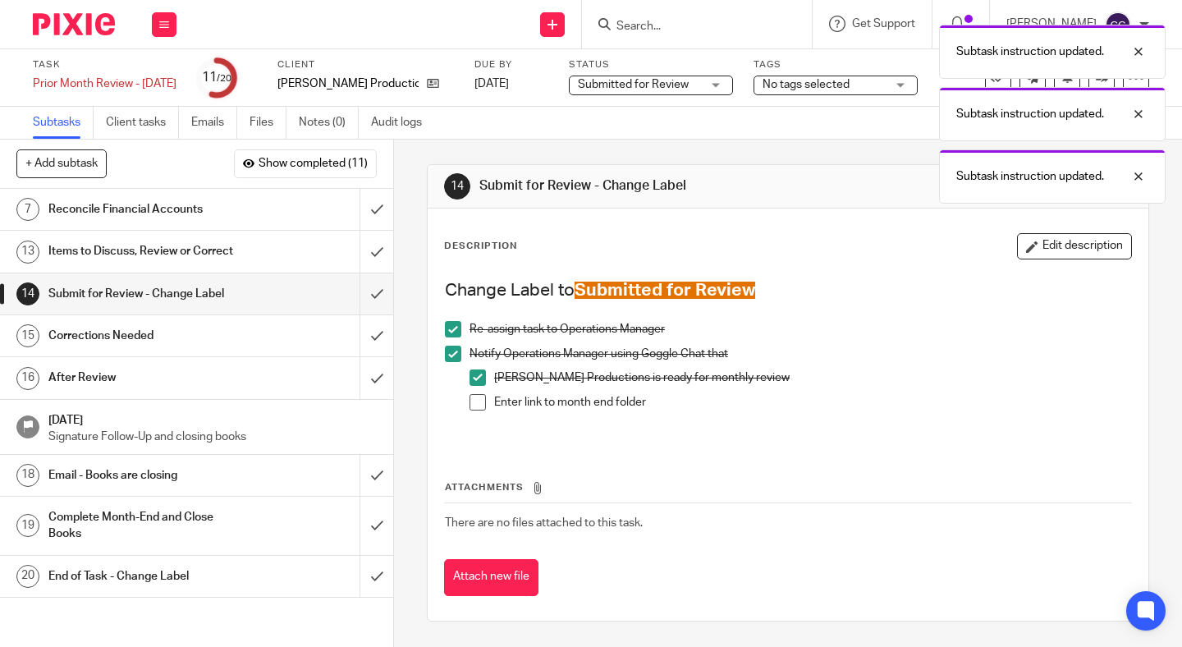
click at [477, 400] on span at bounding box center [477, 402] width 16 height 16
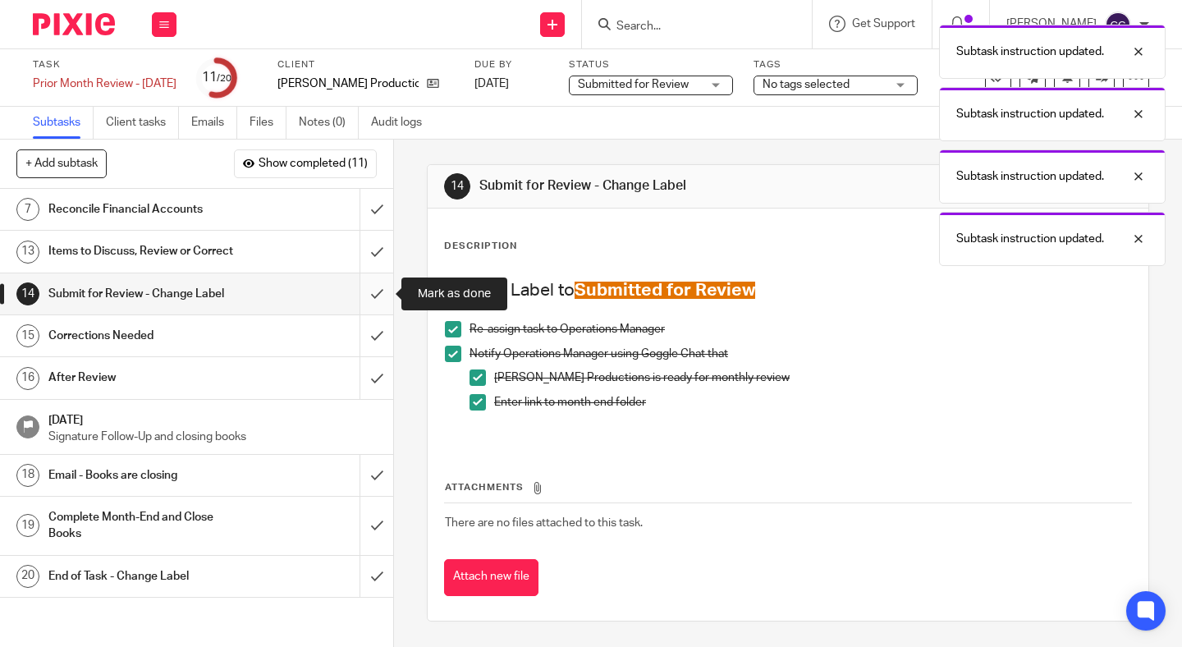
click at [381, 309] on input "submit" at bounding box center [196, 293] width 393 height 41
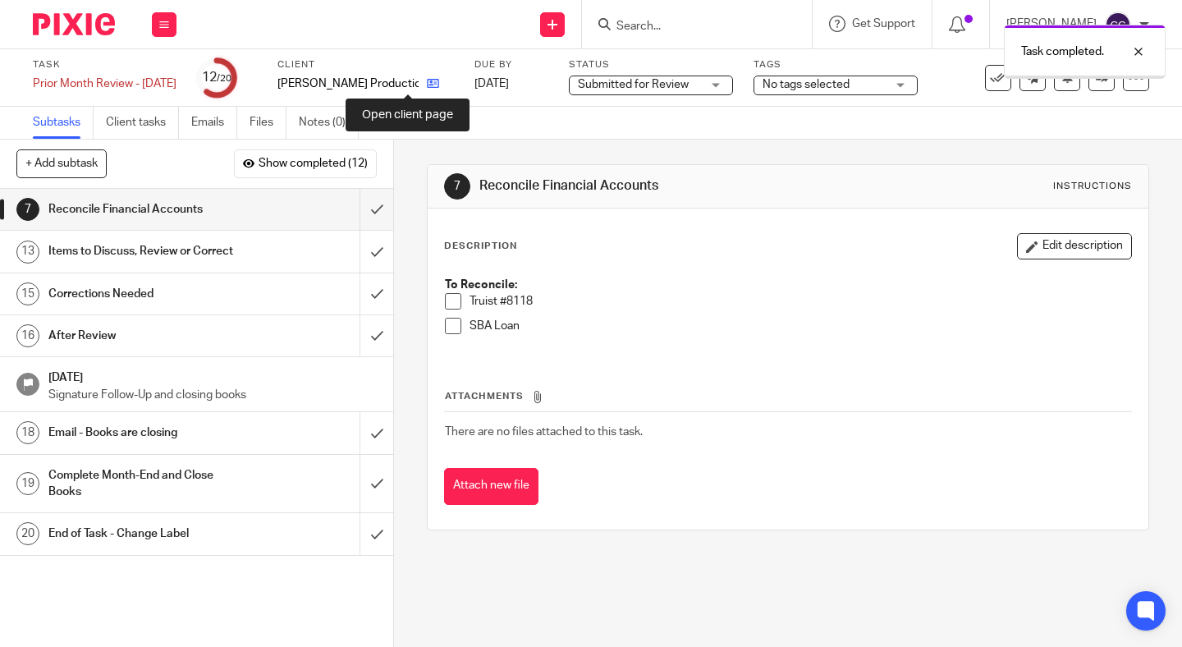
click at [427, 85] on icon at bounding box center [433, 83] width 12 height 12
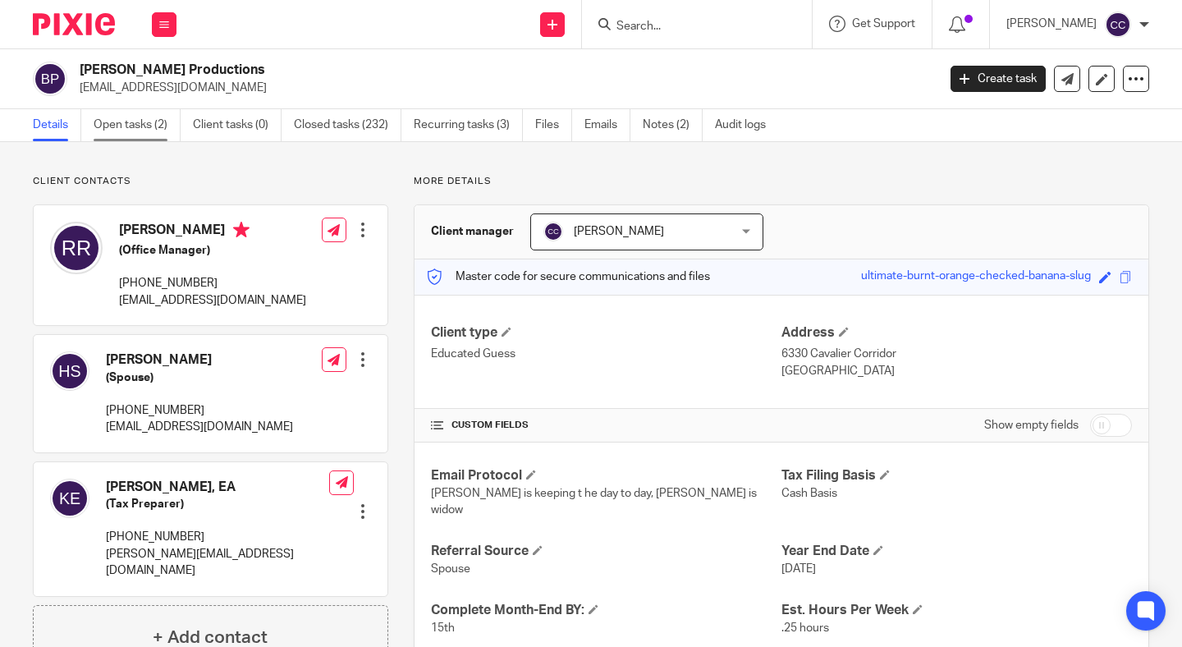
click at [164, 118] on link "Open tasks (2)" at bounding box center [137, 125] width 87 height 32
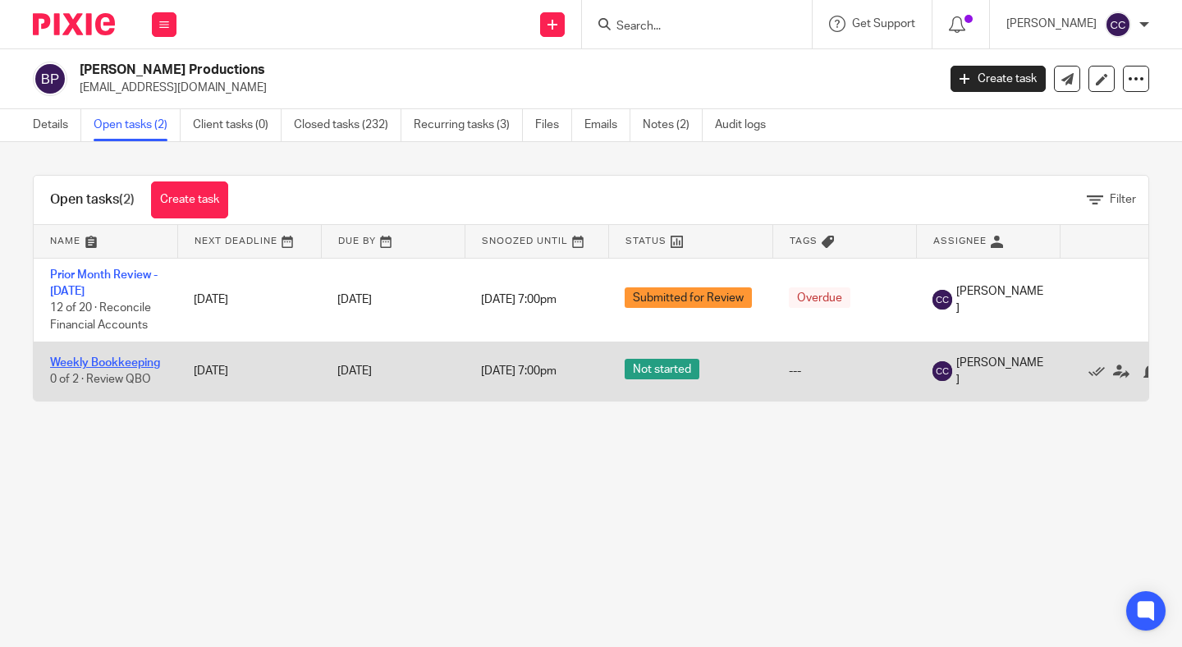
click at [71, 368] on link "Weekly Bookkeeping" at bounding box center [105, 362] width 110 height 11
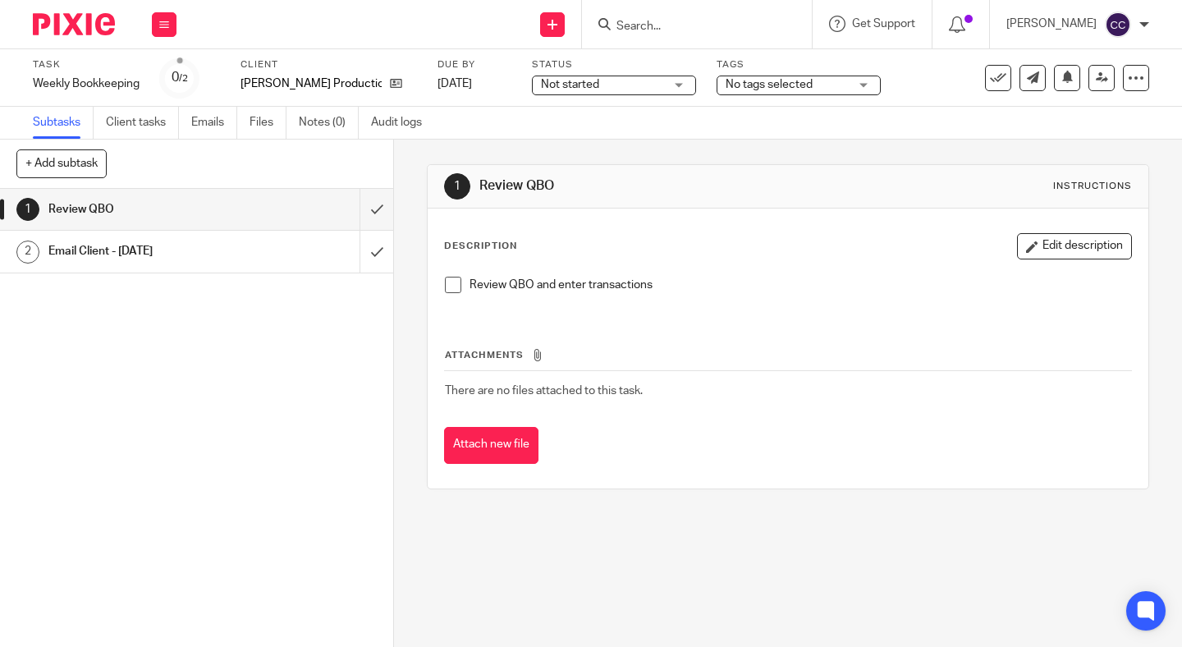
click at [577, 87] on span "Not started" at bounding box center [570, 84] width 58 height 11
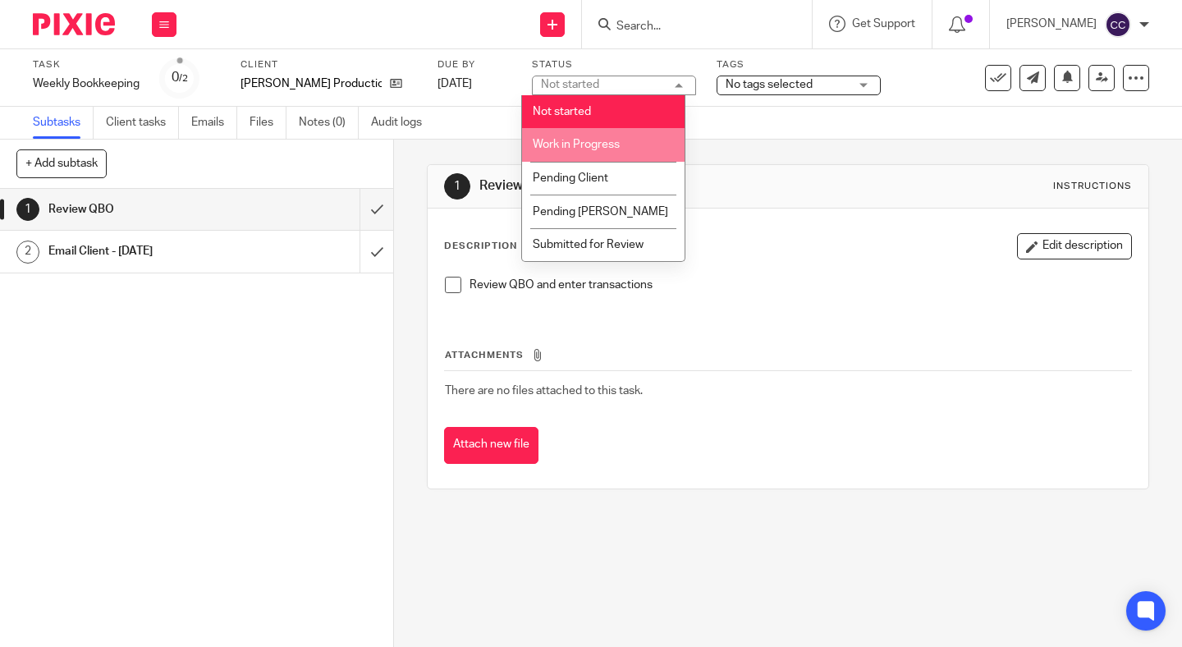
click at [572, 150] on span "Work in Progress" at bounding box center [576, 144] width 87 height 11
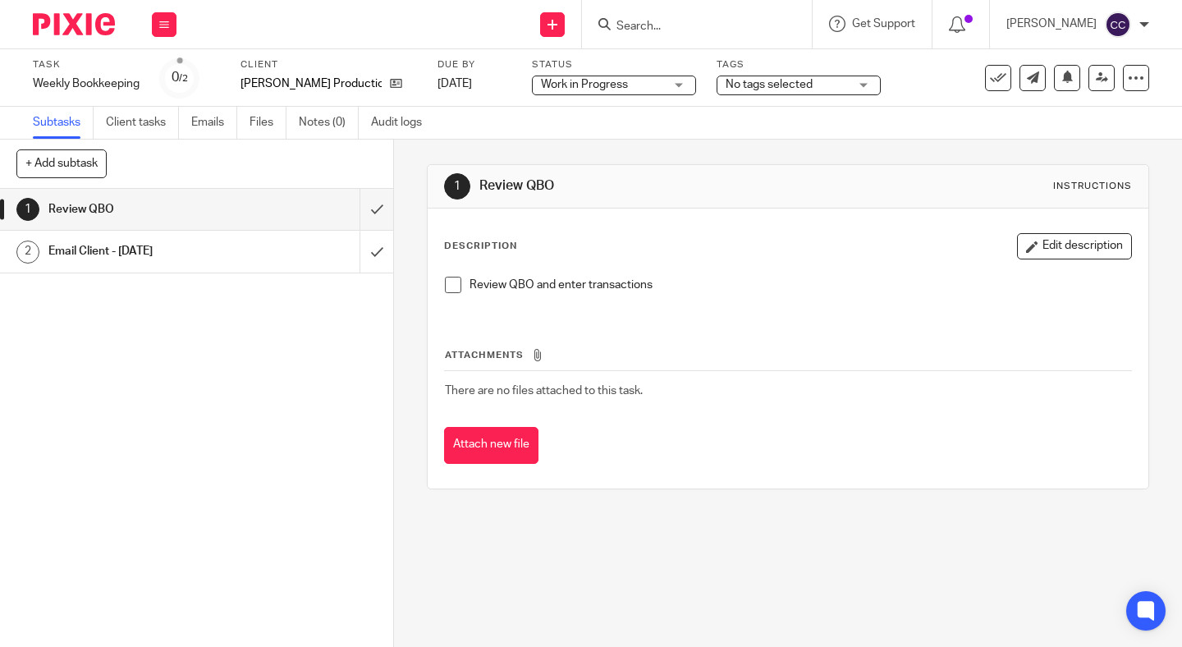
click at [457, 280] on span at bounding box center [453, 285] width 16 height 16
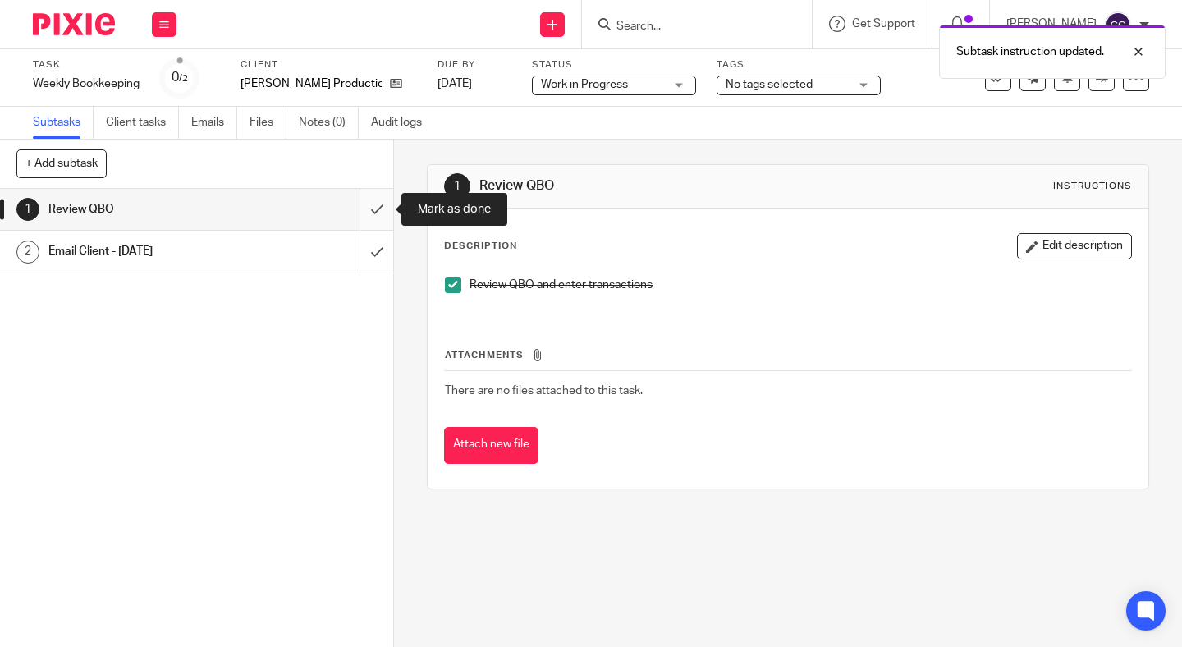
click at [371, 211] on input "submit" at bounding box center [196, 209] width 393 height 41
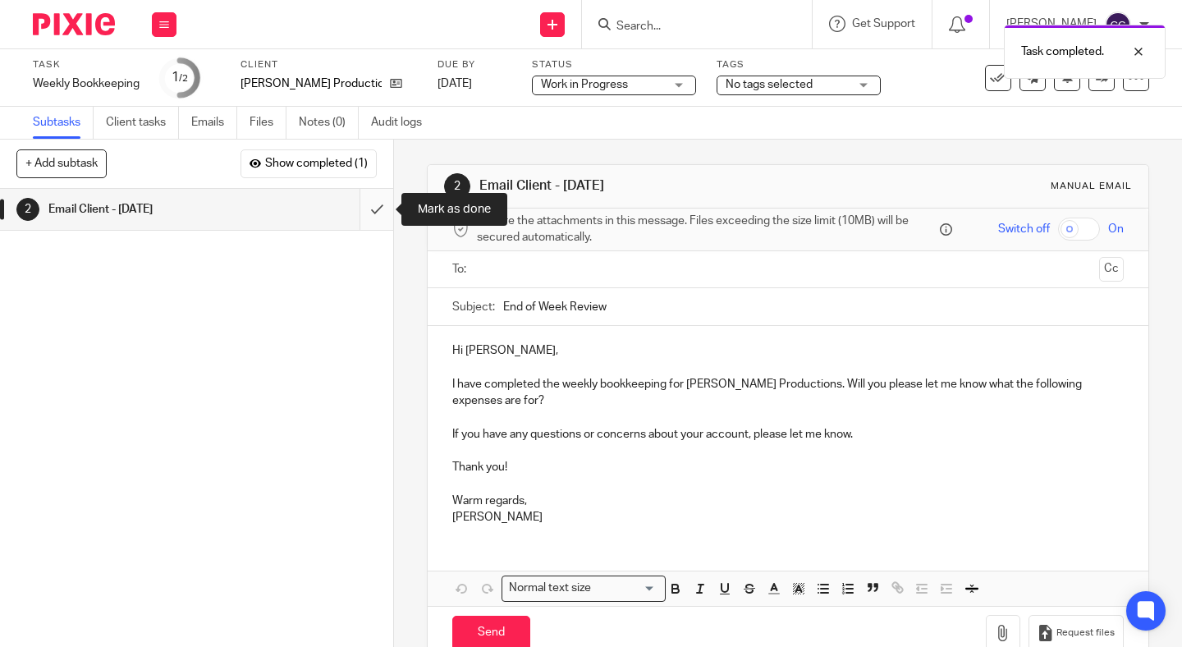
click at [371, 211] on input "submit" at bounding box center [196, 209] width 393 height 41
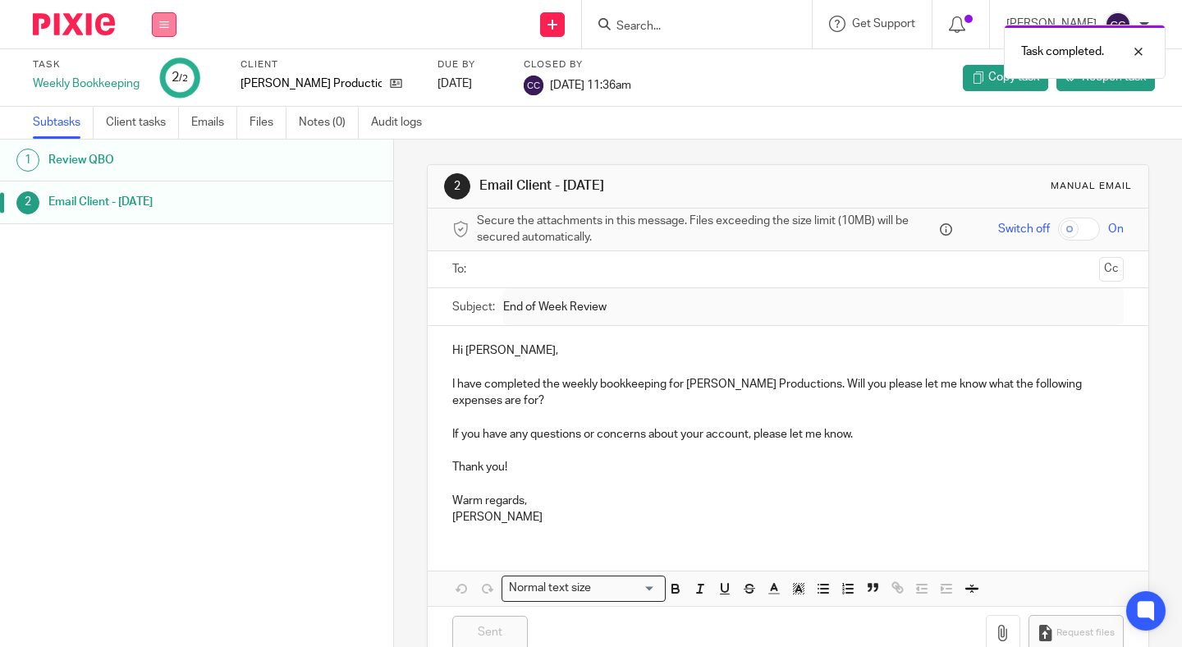
click at [161, 21] on icon at bounding box center [164, 25] width 10 height 10
click at [153, 80] on link "Work" at bounding box center [156, 76] width 29 height 11
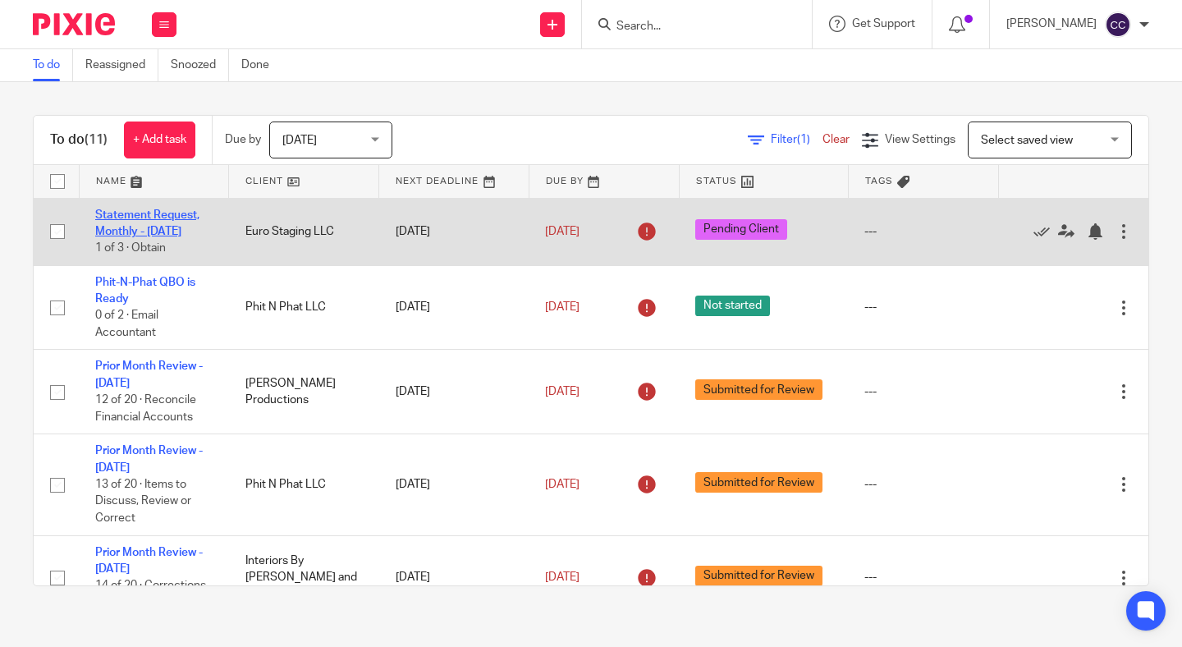
click at [132, 233] on link "Statement Request, Monthly - [DATE]" at bounding box center [147, 223] width 104 height 28
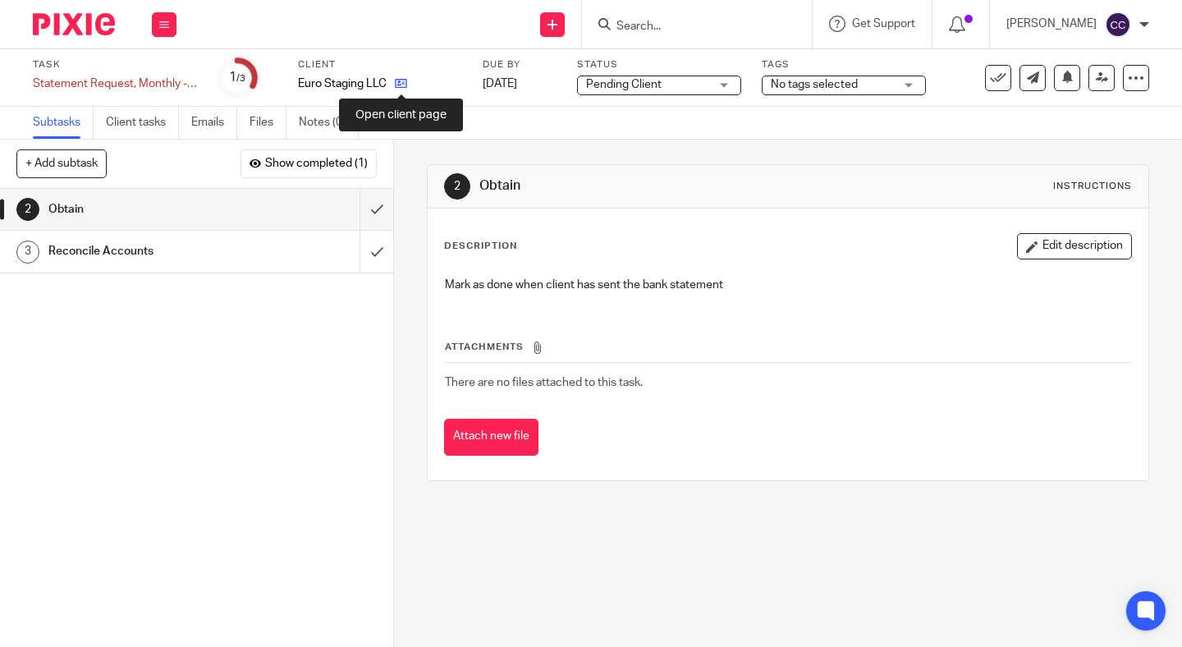
click at [405, 83] on icon at bounding box center [401, 83] width 12 height 12
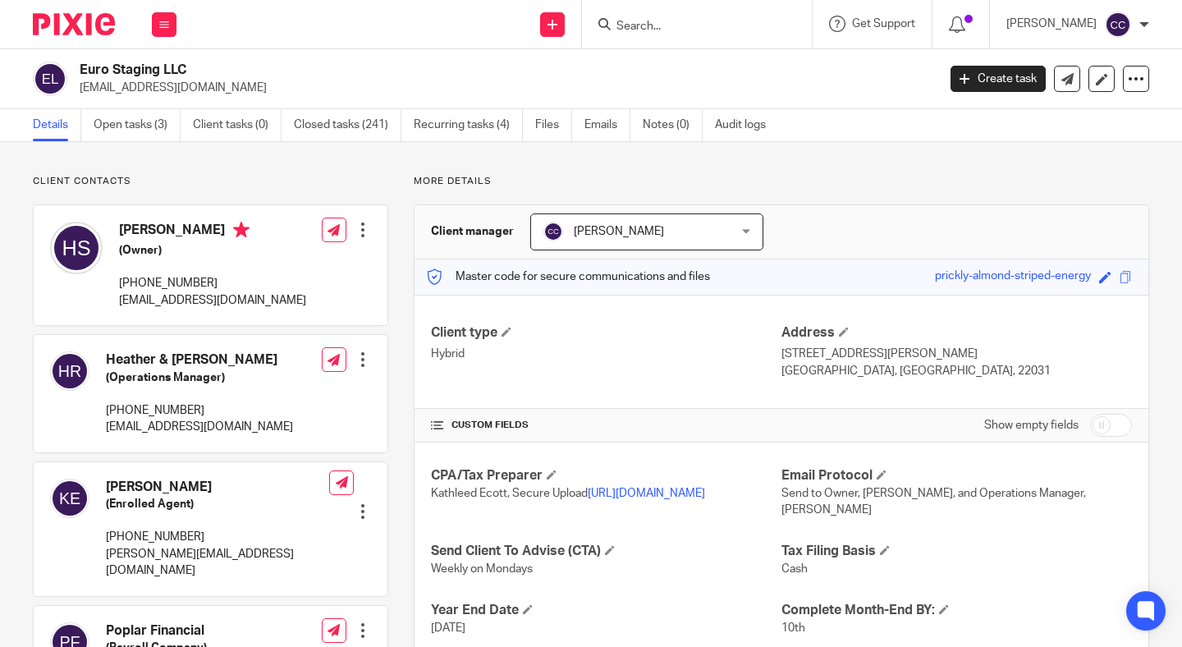
click at [574, 103] on div "Euro Staging LLC hana@eurostaging.com Create task Export data Merge Archive cli…" at bounding box center [591, 79] width 1182 height 60
click at [597, 123] on link "Emails" at bounding box center [607, 125] width 46 height 32
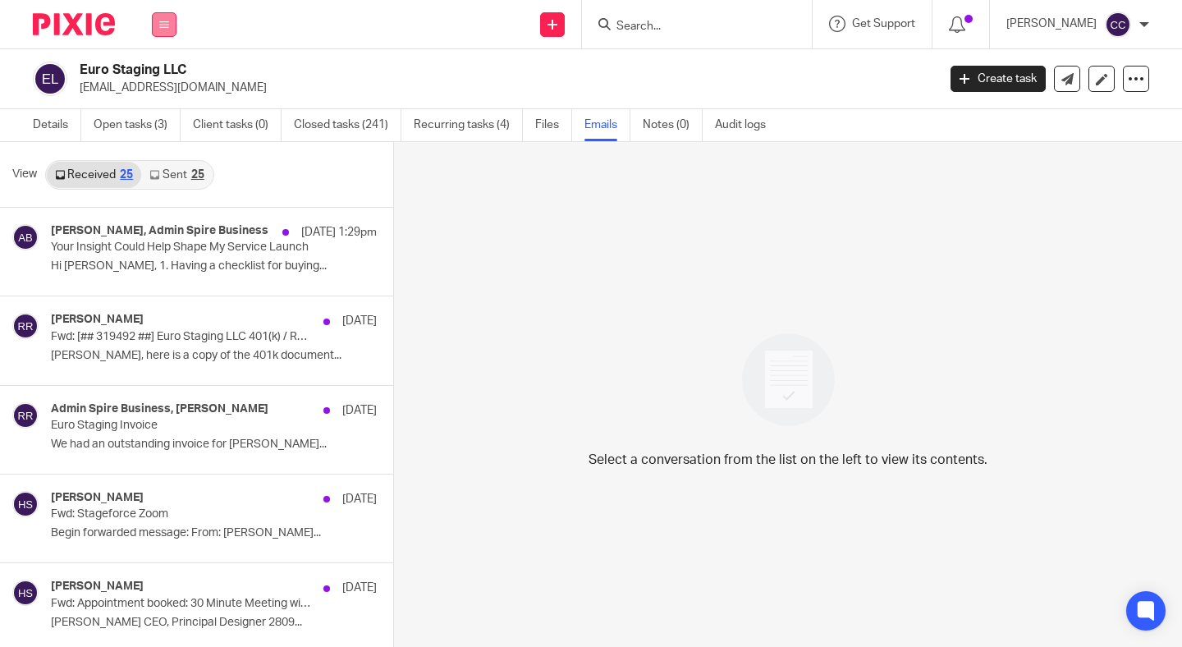
click at [167, 32] on button at bounding box center [164, 24] width 25 height 25
click at [170, 26] on button at bounding box center [164, 24] width 25 height 25
click at [161, 32] on button at bounding box center [164, 24] width 25 height 25
click at [160, 76] on link "Work" at bounding box center [155, 76] width 26 height 11
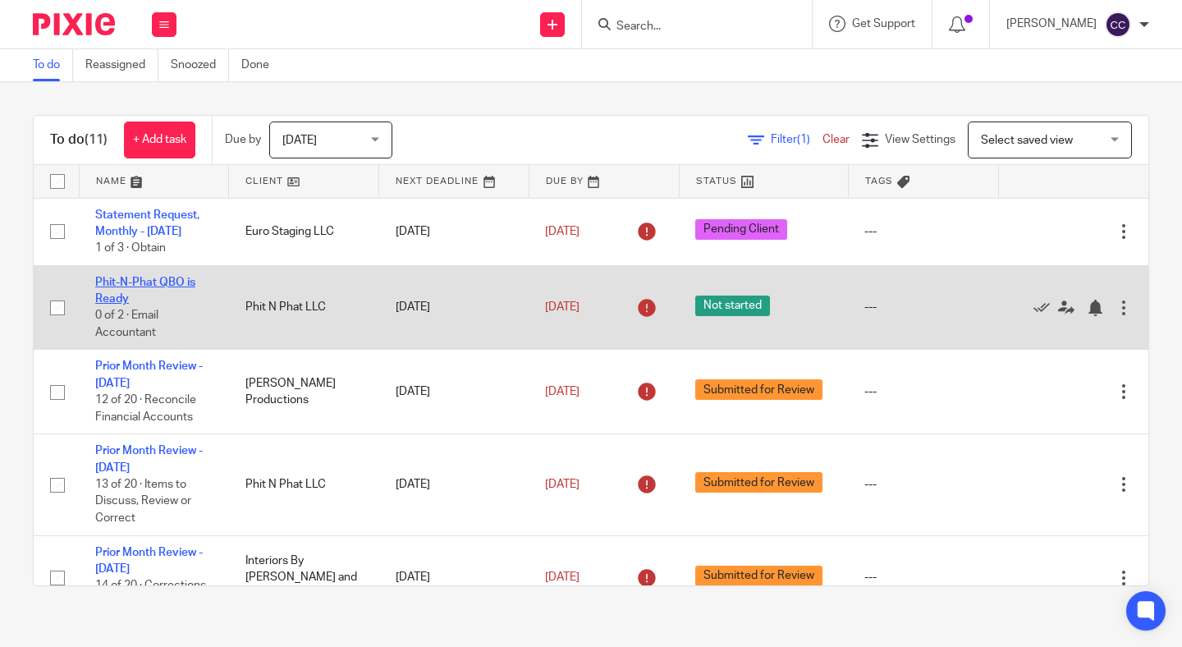
click at [126, 281] on link "Phit-N-Phat QBO is Ready" at bounding box center [145, 291] width 100 height 28
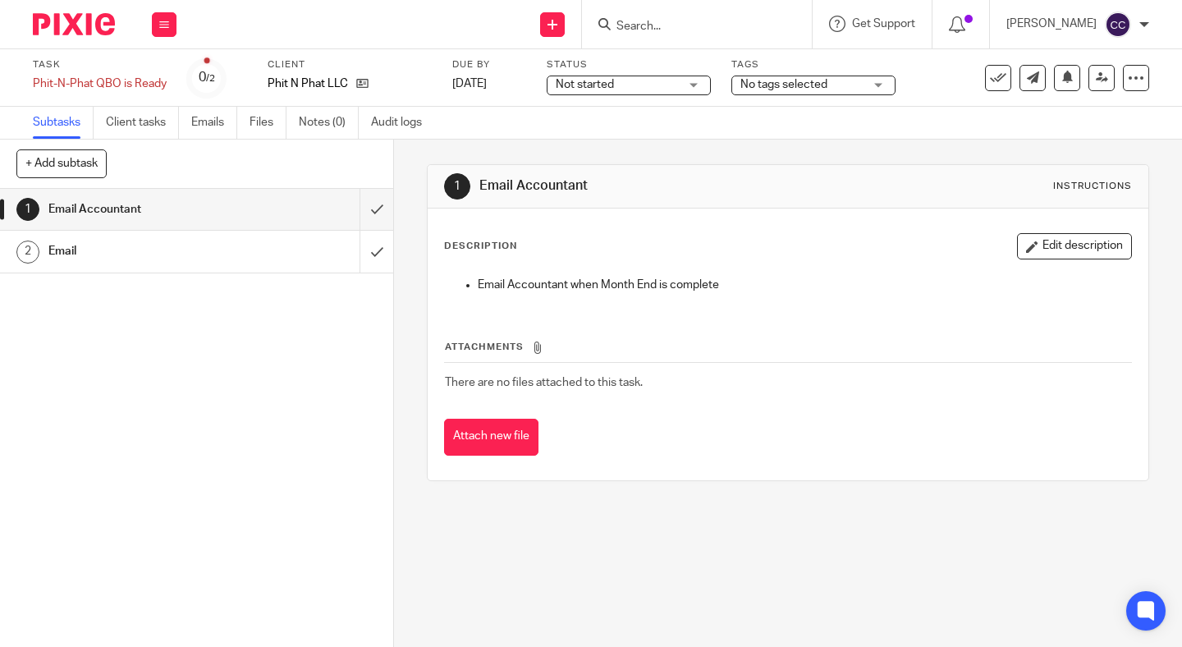
click at [615, 83] on span "Not started" at bounding box center [617, 84] width 123 height 17
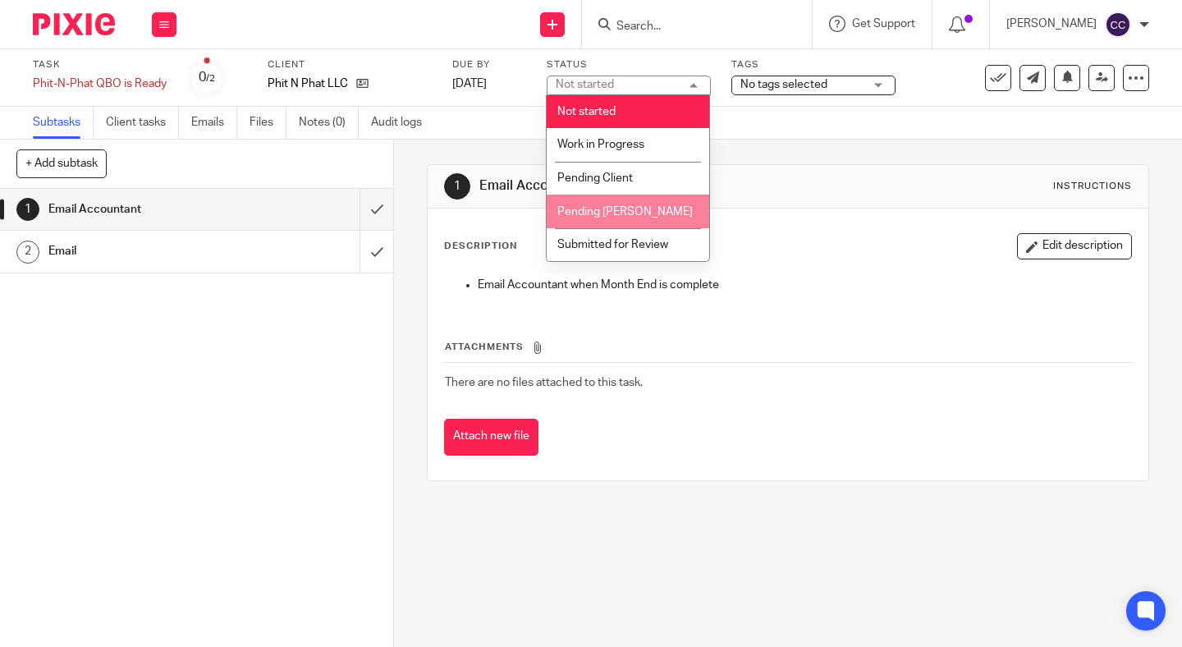
click at [622, 199] on li "Pending Linda" at bounding box center [628, 211] width 162 height 34
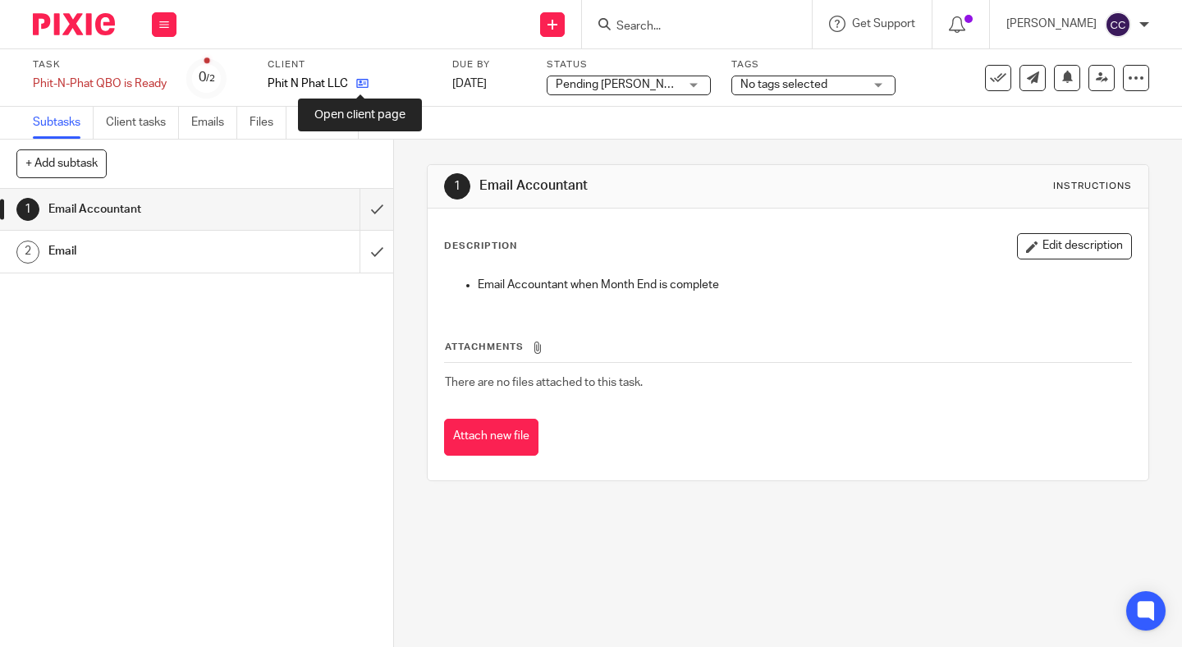
click at [367, 86] on icon at bounding box center [362, 83] width 12 height 12
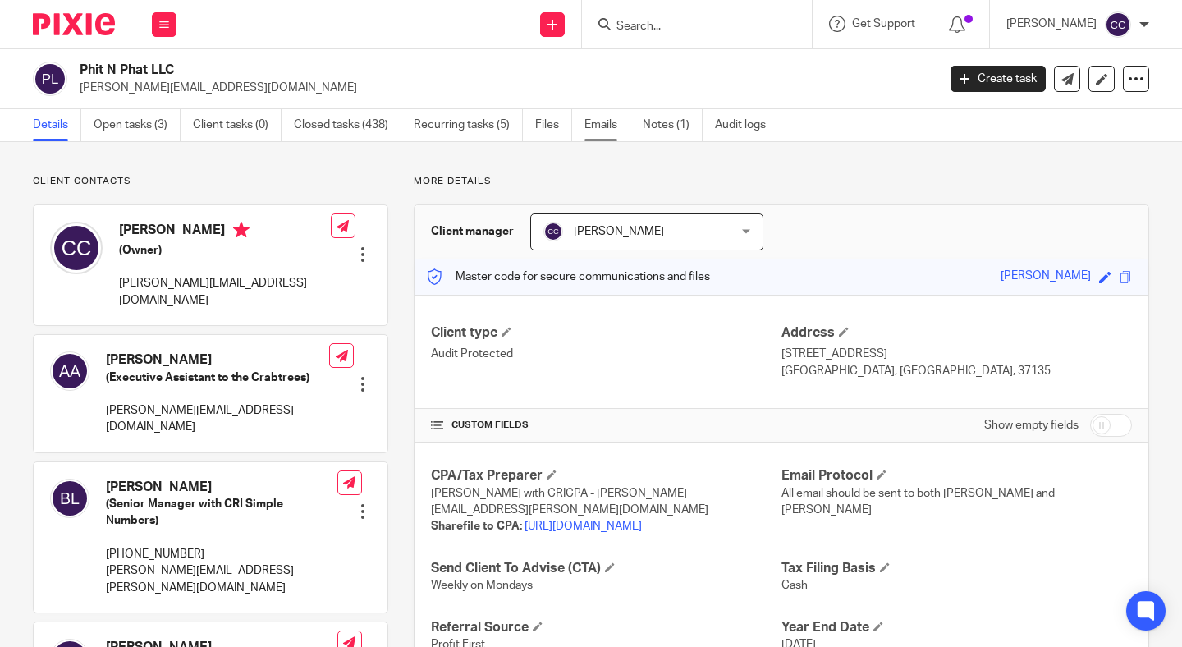
click at [603, 117] on link "Emails" at bounding box center [607, 125] width 46 height 32
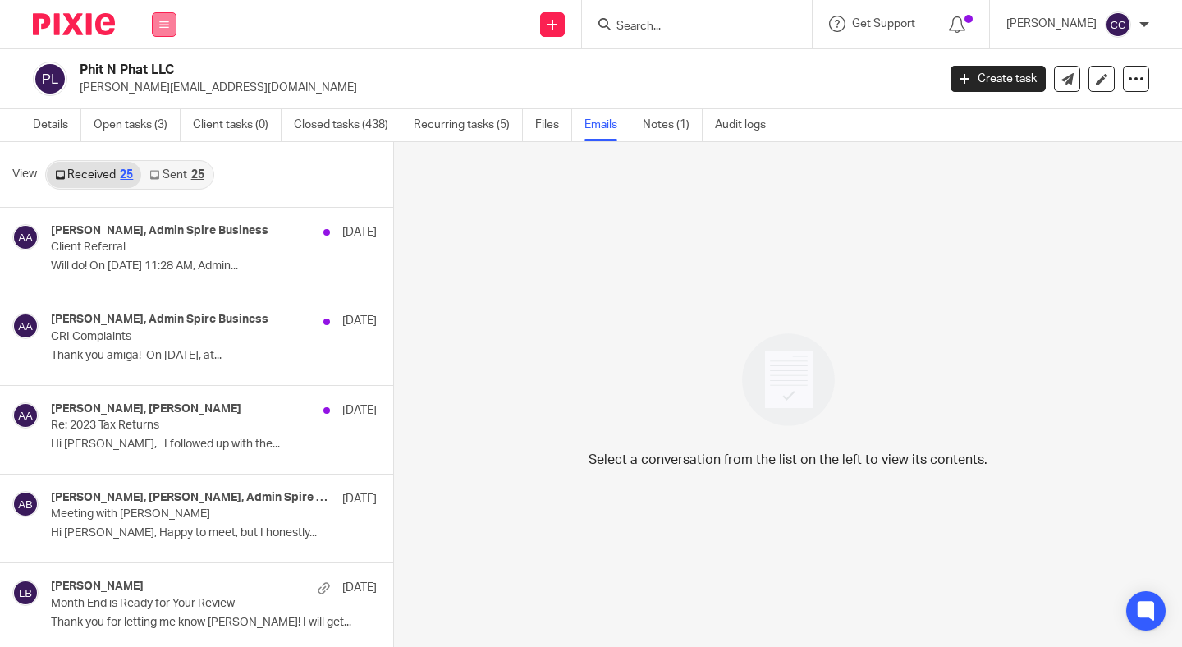
click at [171, 14] on button at bounding box center [164, 24] width 25 height 25
click at [112, 121] on link "Open tasks (3)" at bounding box center [137, 125] width 87 height 32
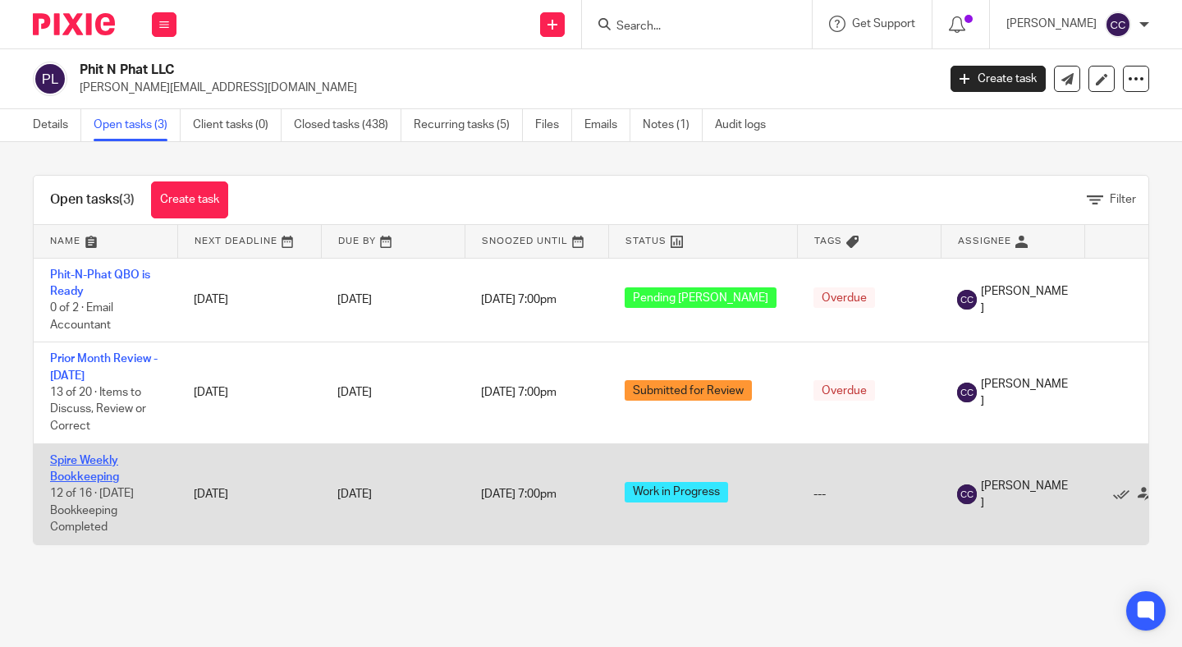
click at [112, 470] on link "Spire Weekly Bookkeeping" at bounding box center [84, 469] width 69 height 28
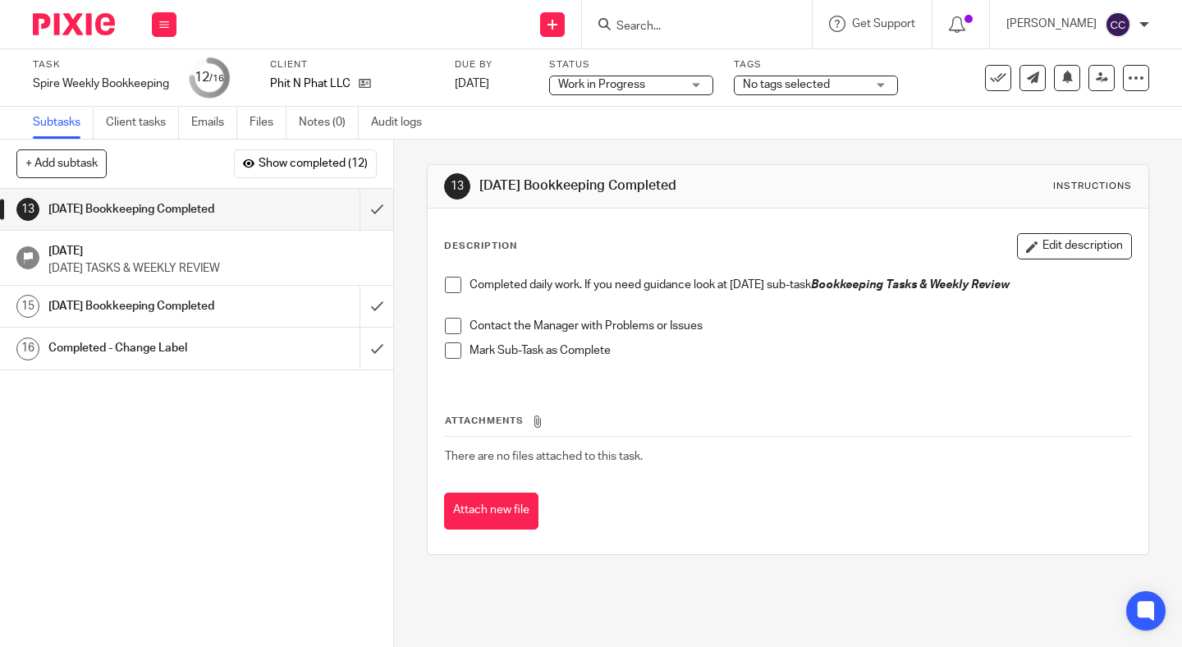
click at [451, 283] on span at bounding box center [453, 285] width 16 height 16
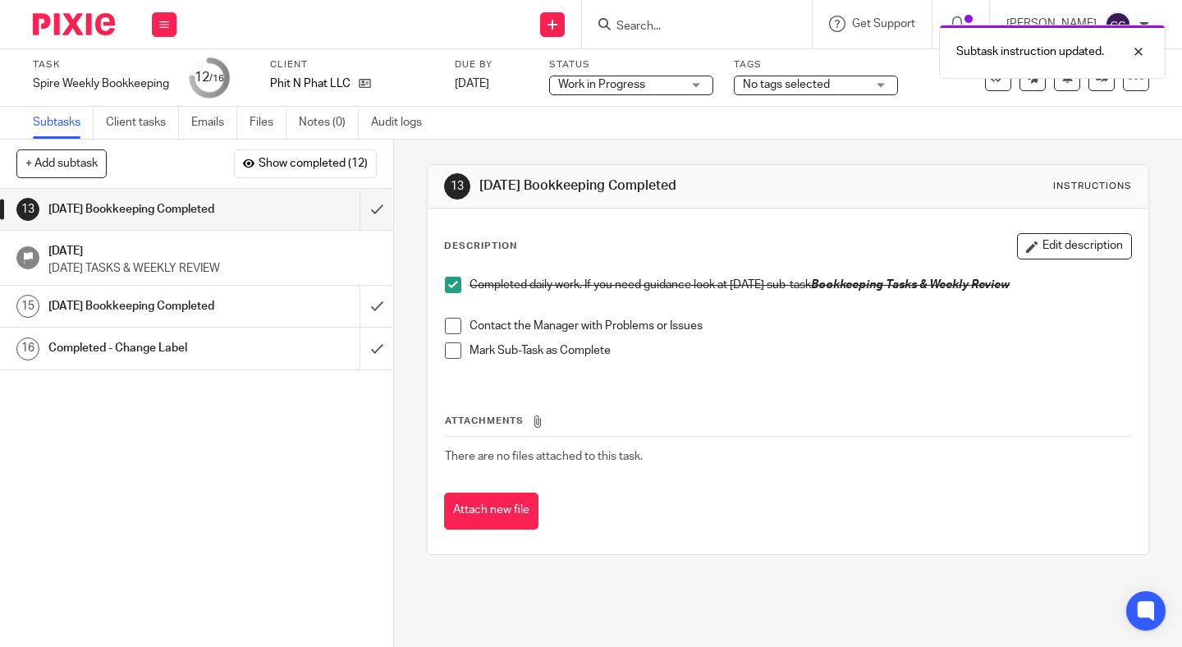
click at [451, 320] on span at bounding box center [453, 326] width 16 height 16
click at [454, 359] on li "Mark Sub-Task as Complete" at bounding box center [788, 354] width 686 height 25
click at [454, 355] on span at bounding box center [453, 350] width 16 height 16
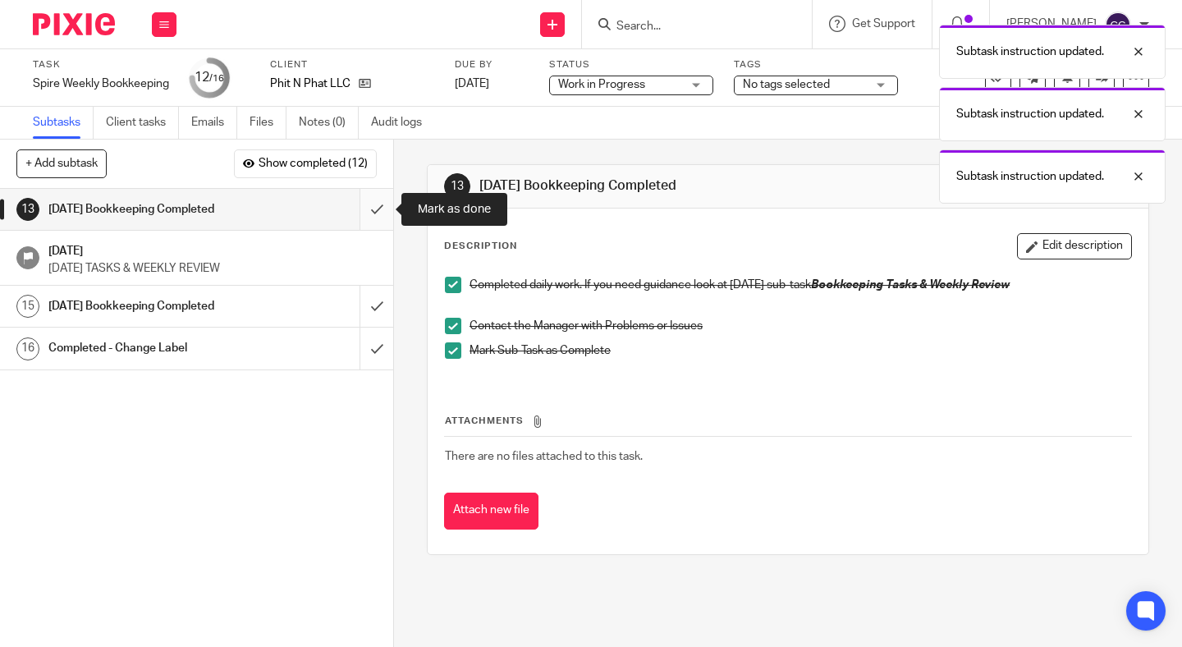
click at [373, 211] on input "submit" at bounding box center [196, 209] width 393 height 41
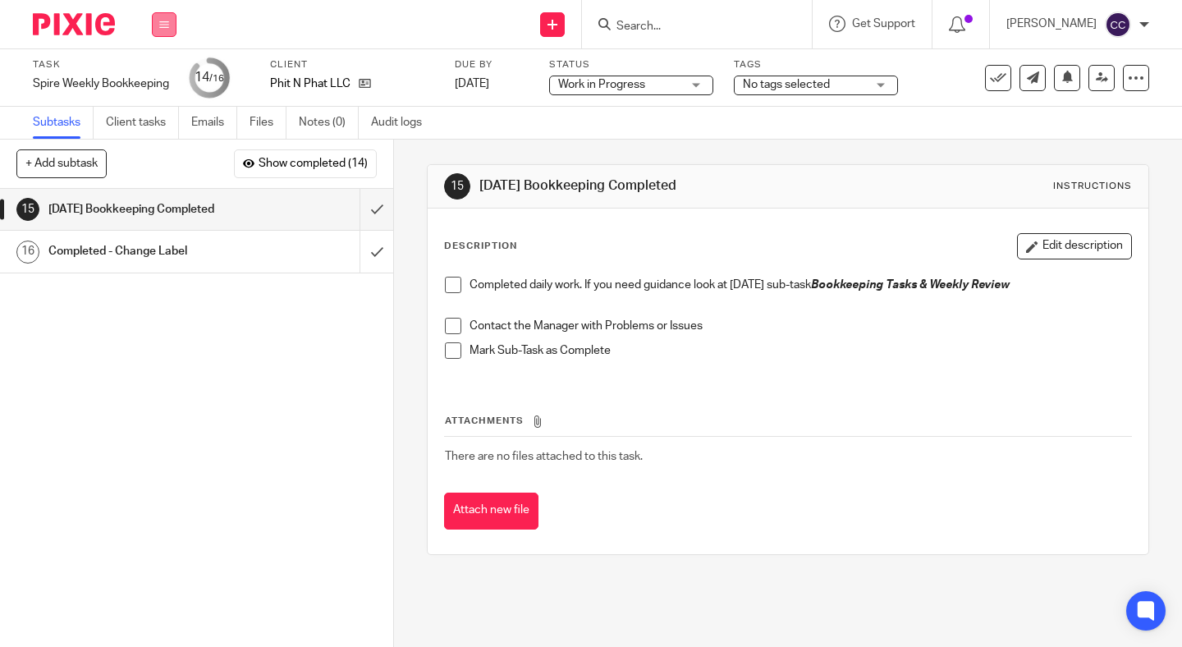
click at [176, 17] on button at bounding box center [164, 24] width 25 height 25
click at [162, 73] on link "Work" at bounding box center [156, 76] width 29 height 11
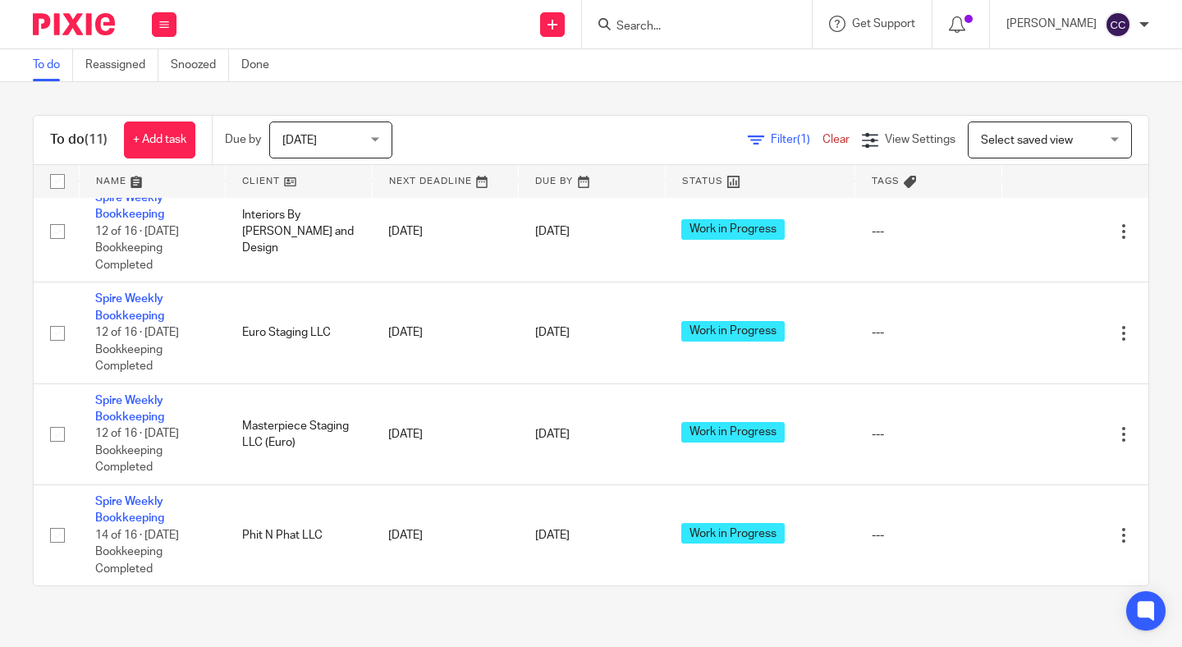
scroll to position [603, 0]
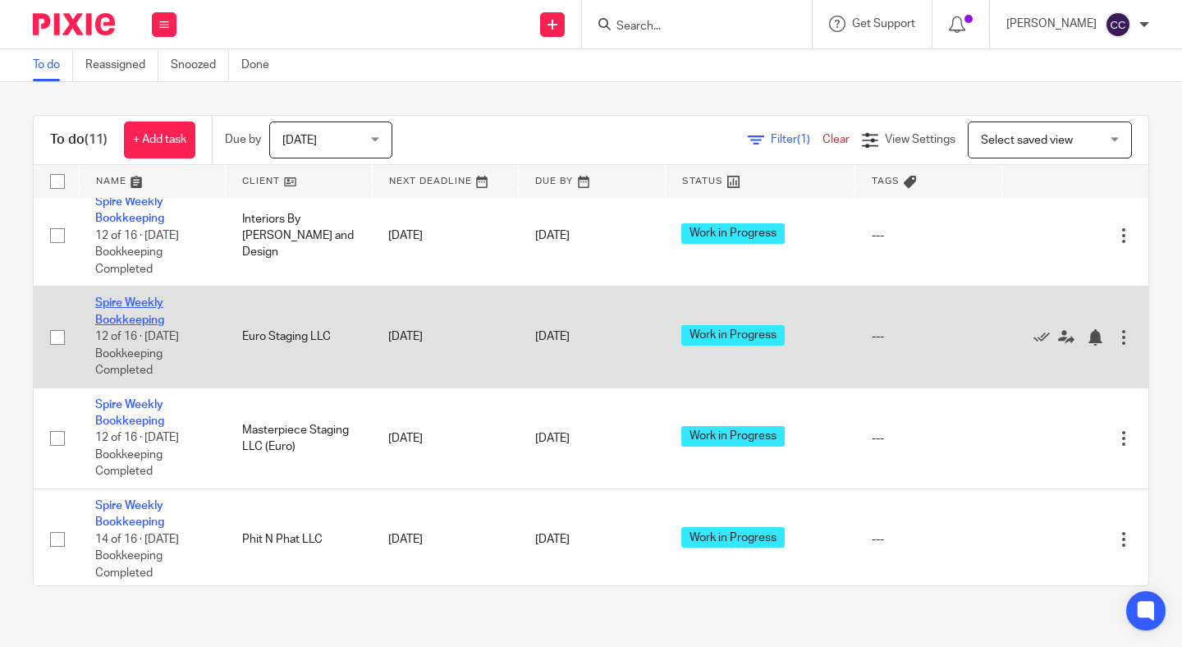
click at [122, 325] on link "Spire Weekly Bookkeeping" at bounding box center [129, 311] width 69 height 28
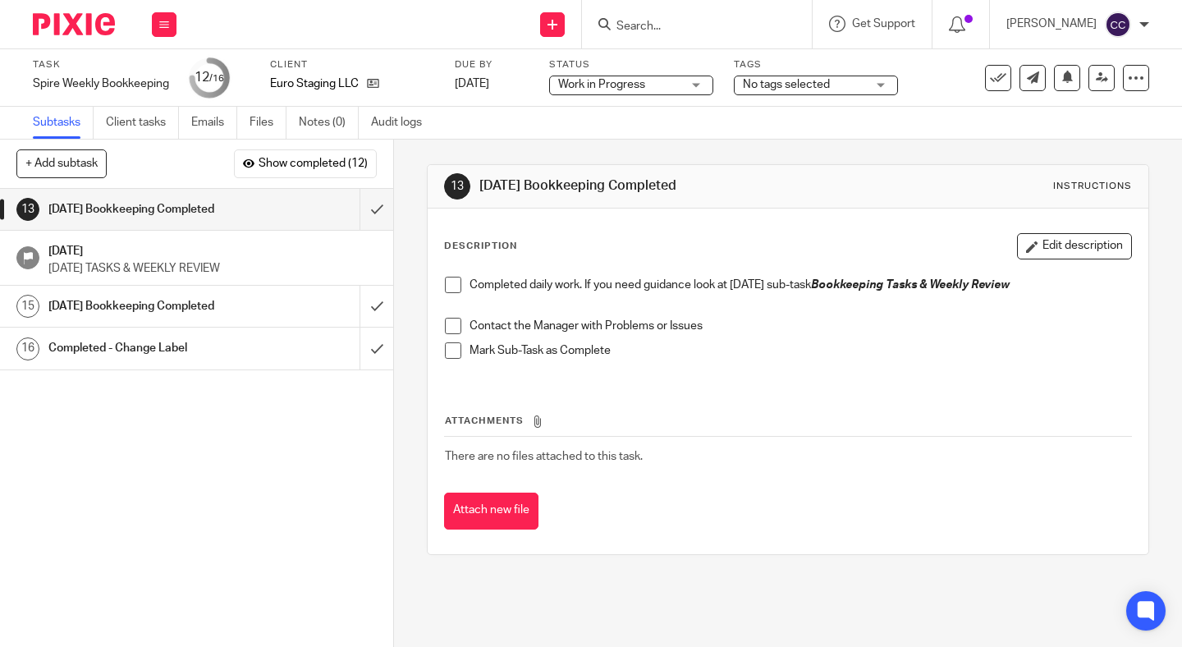
click at [453, 279] on span at bounding box center [453, 285] width 16 height 16
click at [455, 323] on span at bounding box center [453, 326] width 16 height 16
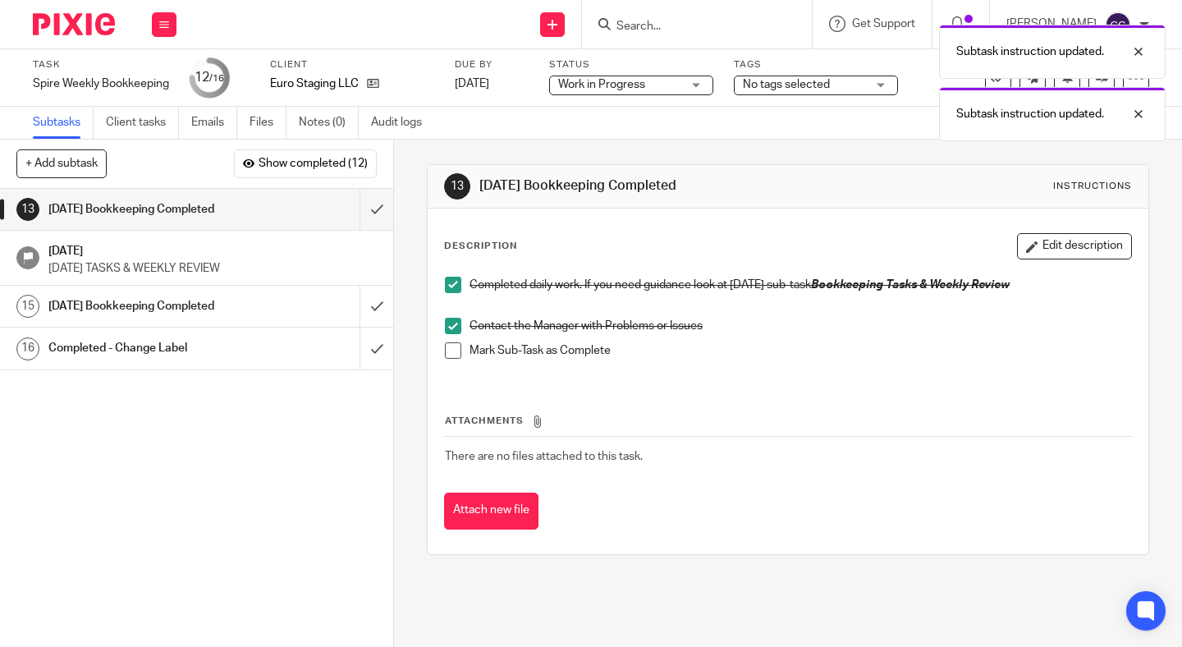
click at [455, 343] on span at bounding box center [453, 350] width 16 height 16
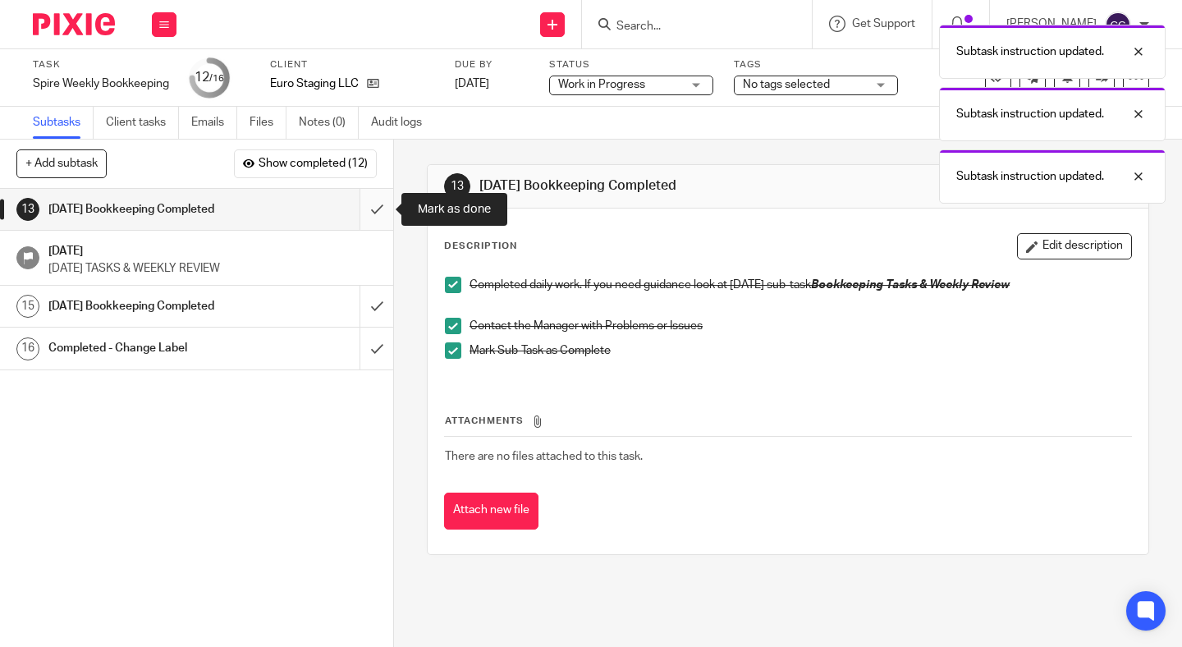
click at [377, 199] on input "submit" at bounding box center [196, 209] width 393 height 41
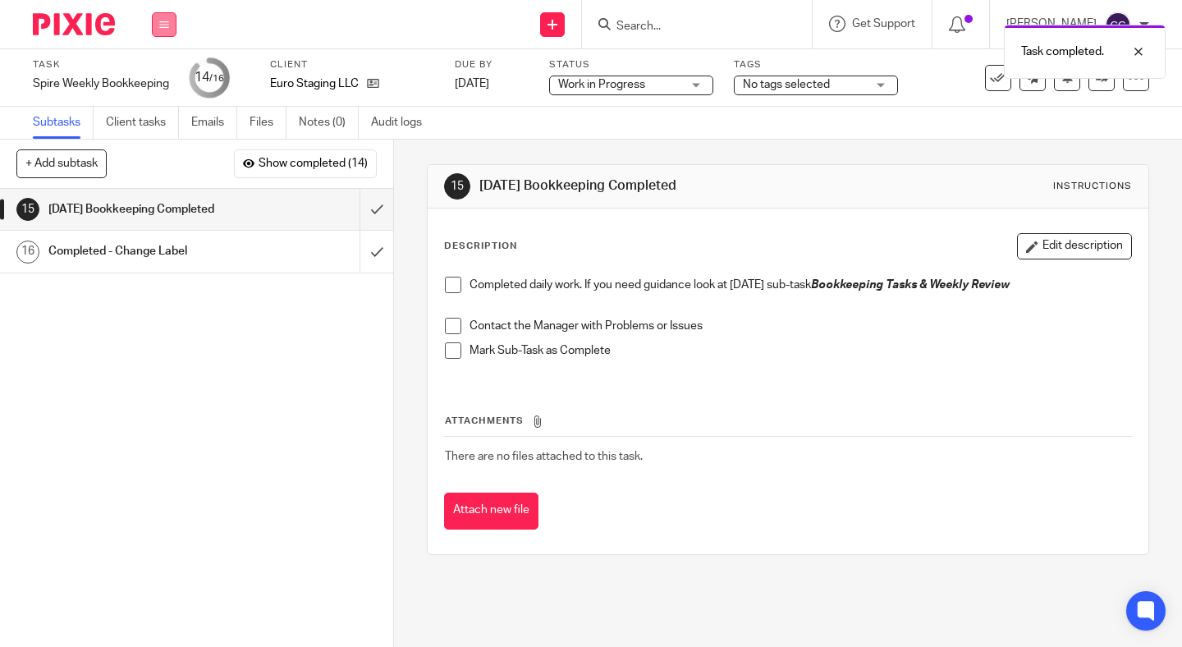
click at [168, 25] on icon at bounding box center [164, 25] width 10 height 10
click at [159, 75] on link "Work" at bounding box center [156, 76] width 29 height 11
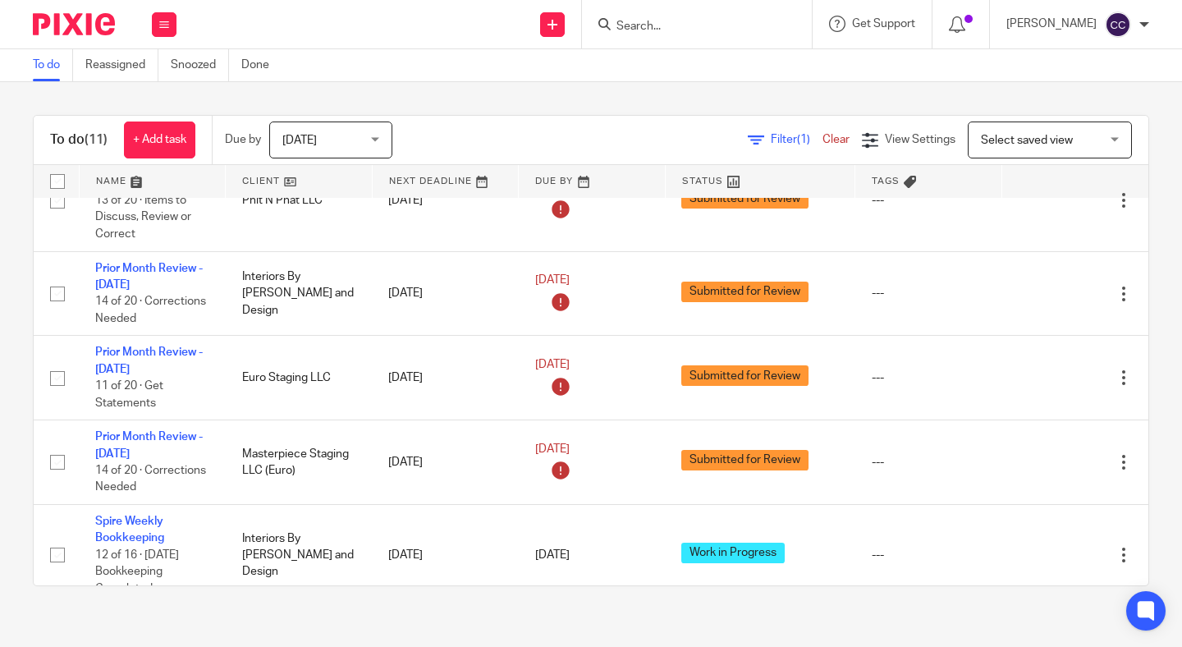
scroll to position [629, 0]
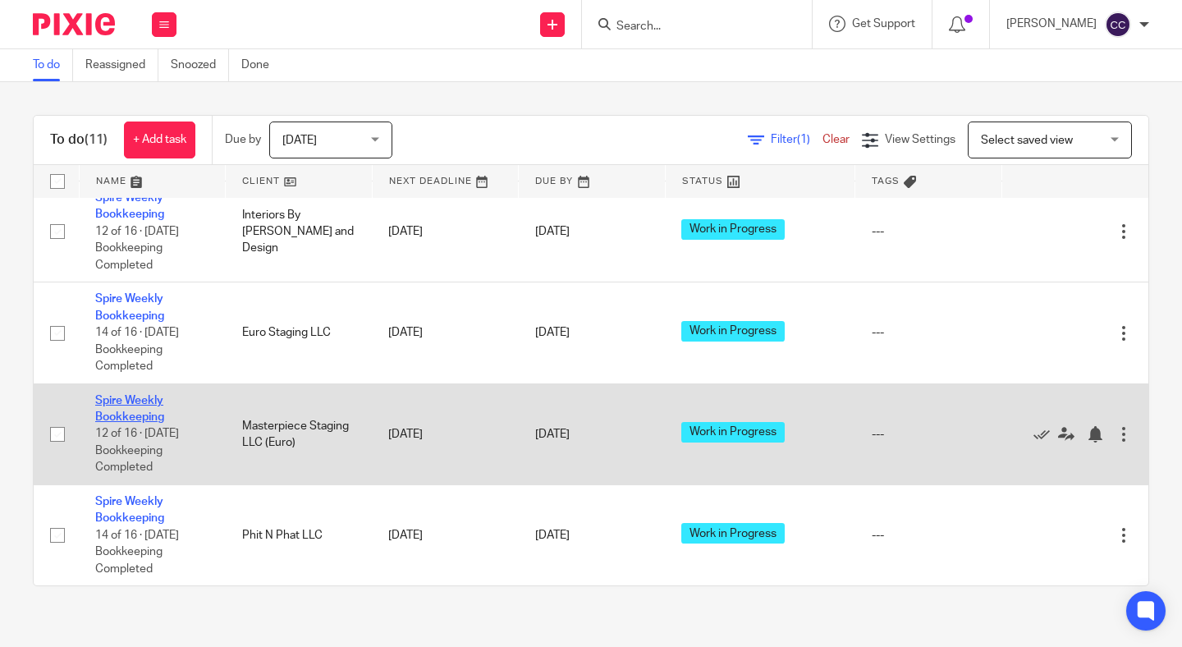
click at [137, 410] on link "Spire Weekly Bookkeeping" at bounding box center [129, 409] width 69 height 28
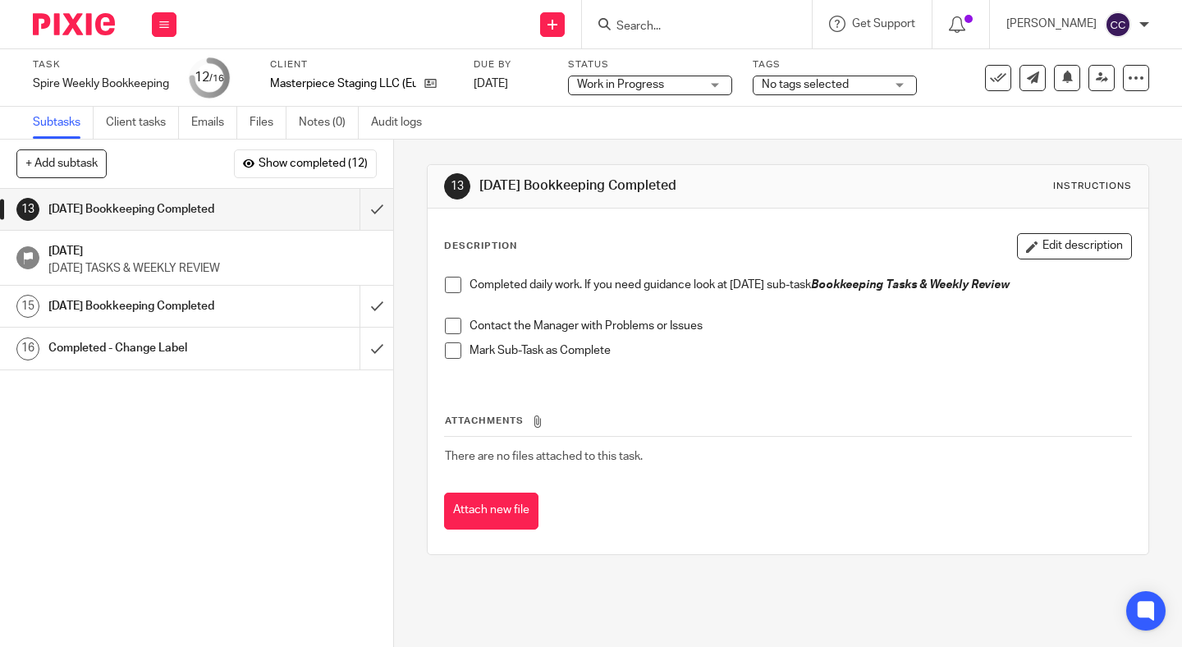
click at [460, 284] on span at bounding box center [453, 285] width 16 height 16
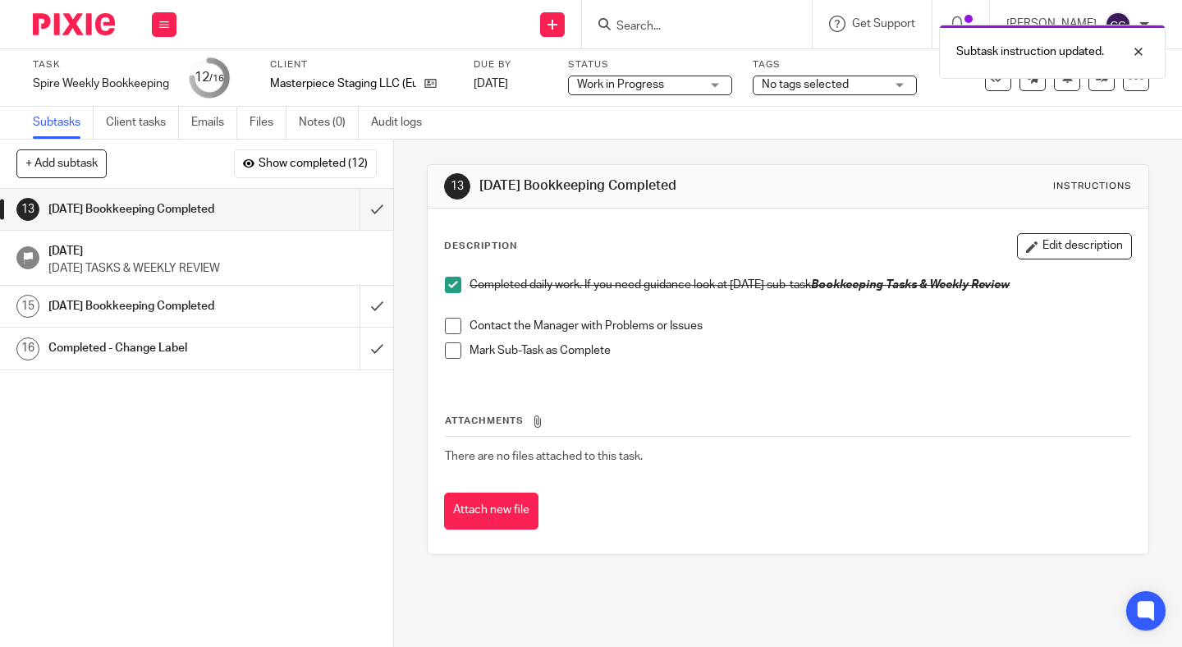
click at [453, 330] on span at bounding box center [453, 326] width 16 height 16
click at [453, 353] on span at bounding box center [453, 350] width 16 height 16
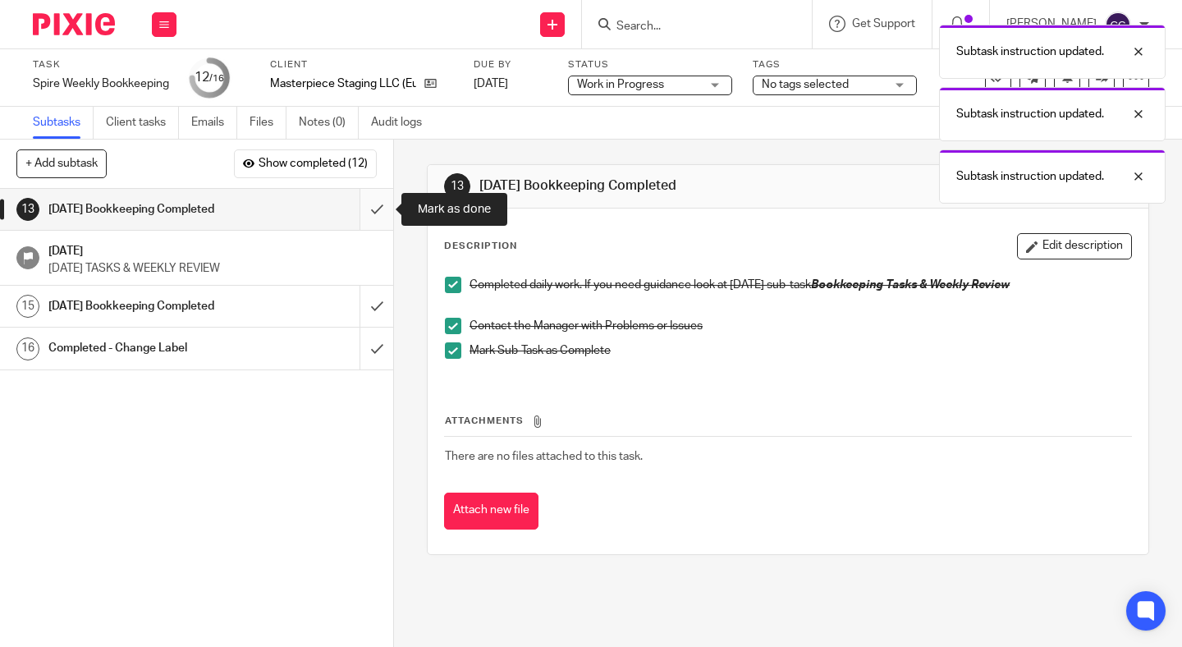
click at [368, 198] on input "submit" at bounding box center [196, 209] width 393 height 41
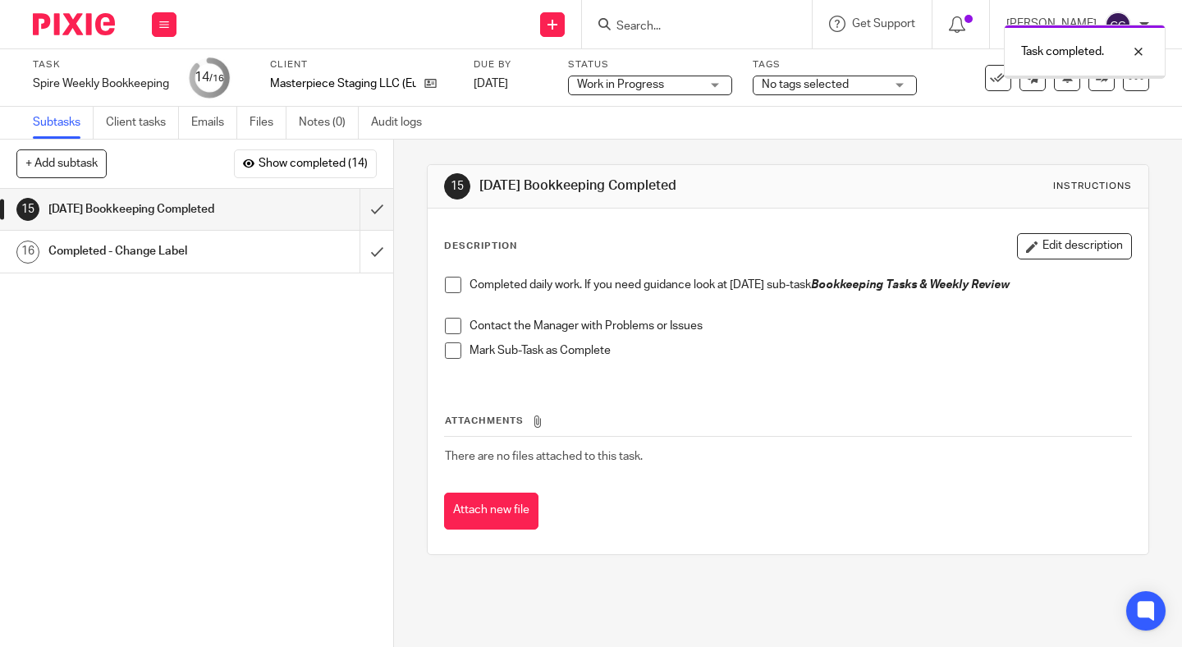
click at [163, 23] on icon at bounding box center [164, 25] width 10 height 10
click at [153, 73] on link "Work" at bounding box center [156, 76] width 29 height 11
